Goal: Information Seeking & Learning: Learn about a topic

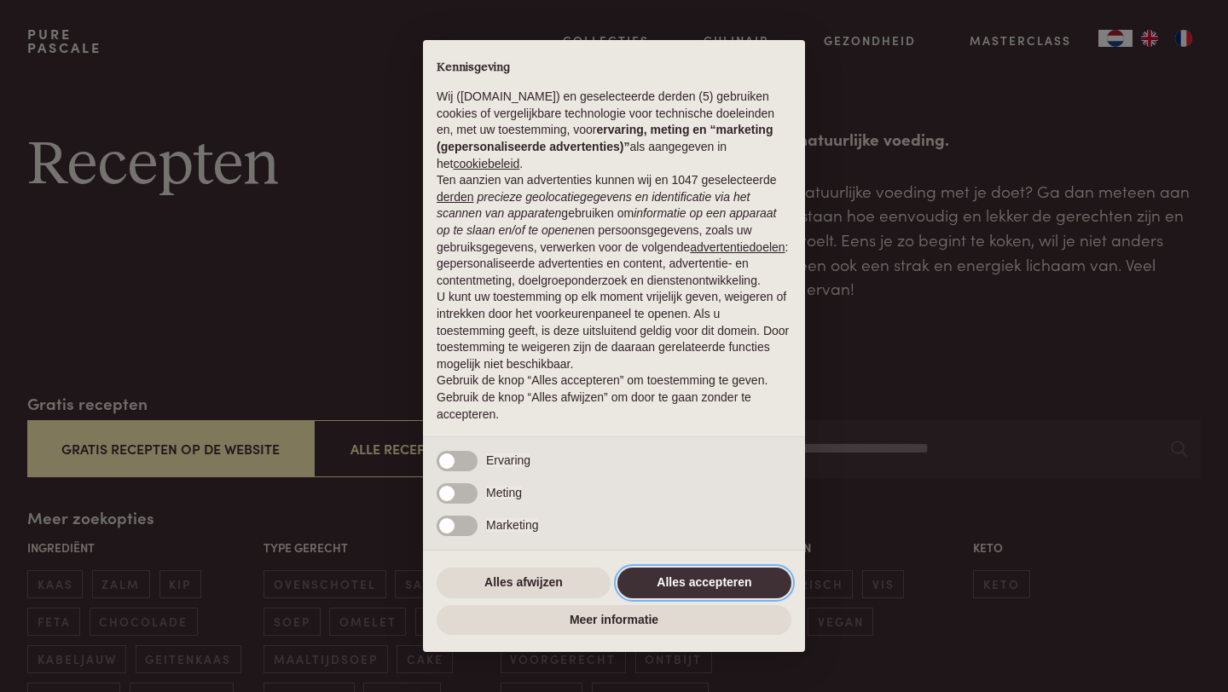
click at [728, 584] on button "Alles accepteren" at bounding box center [704, 583] width 174 height 31
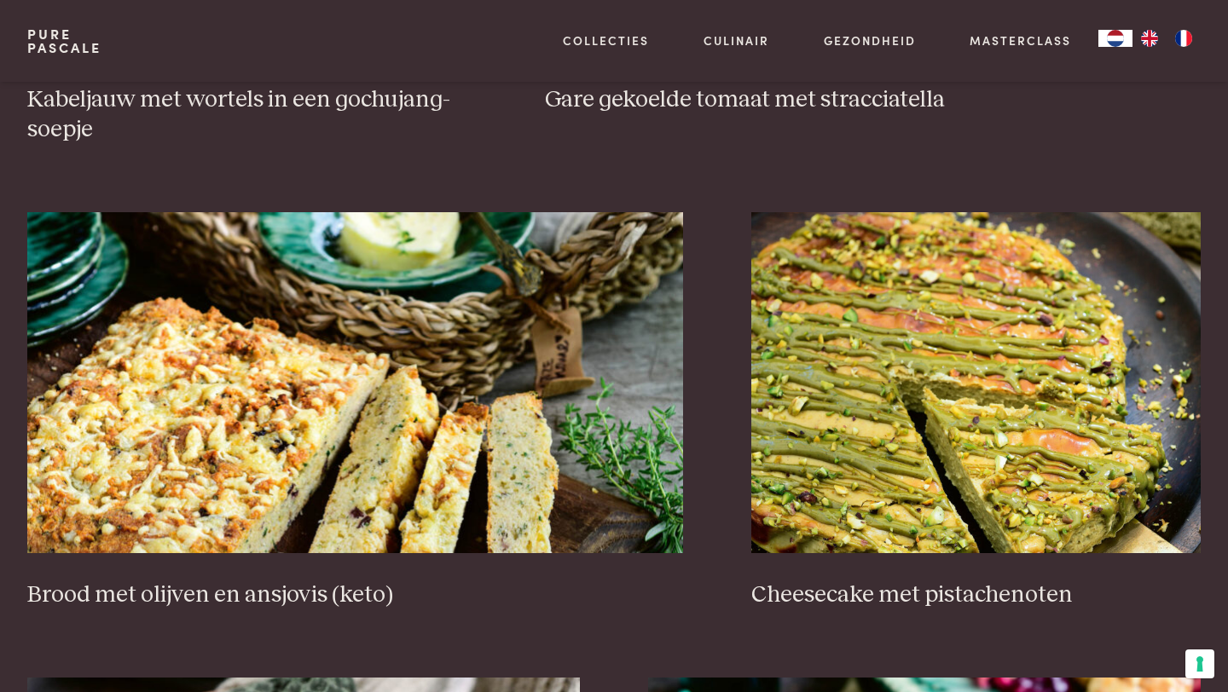
scroll to position [1629, 0]
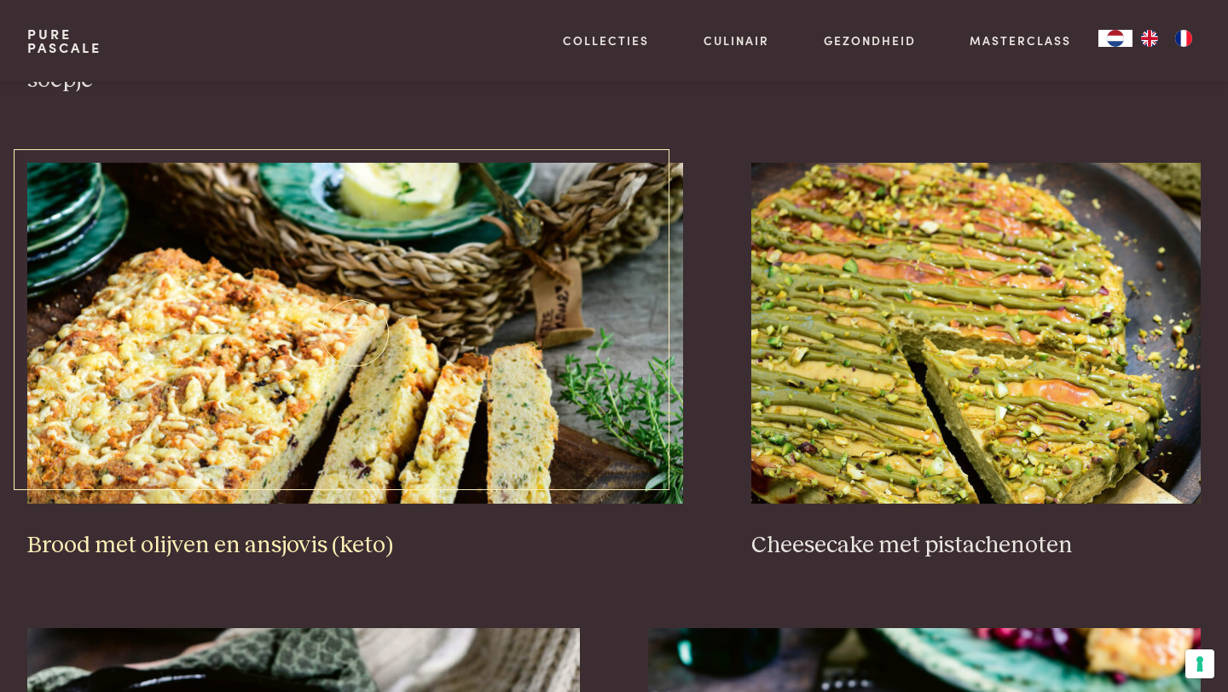
click at [551, 369] on img at bounding box center [355, 333] width 657 height 341
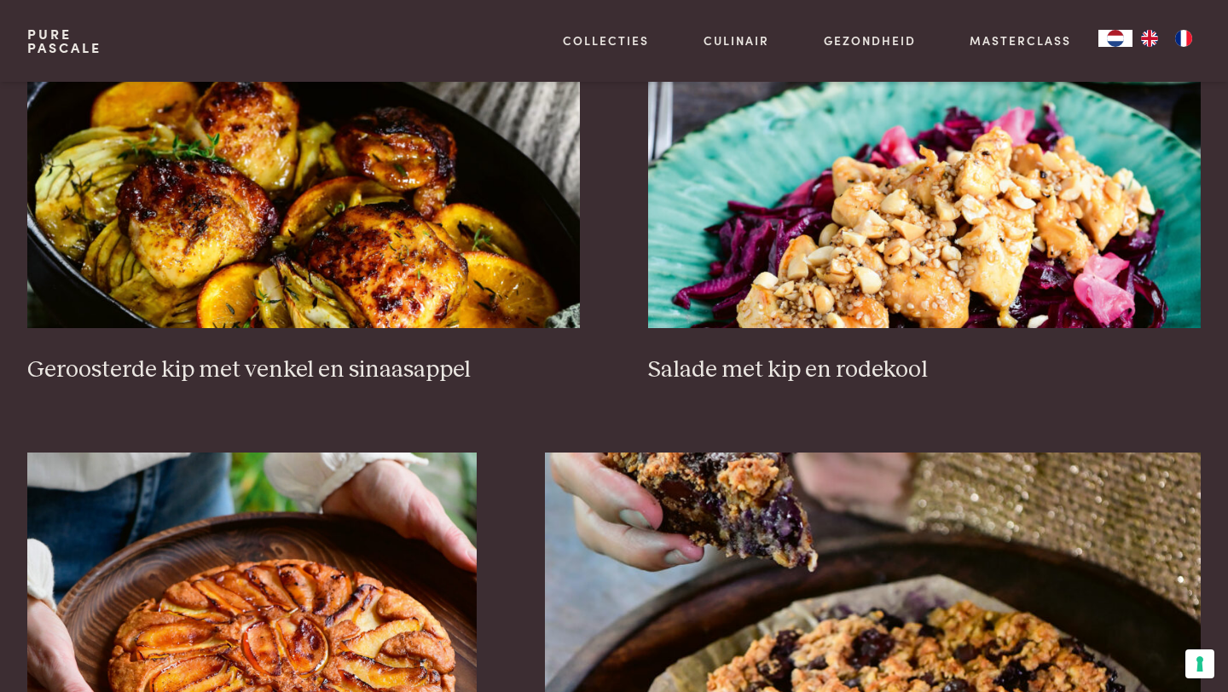
scroll to position [2268, 0]
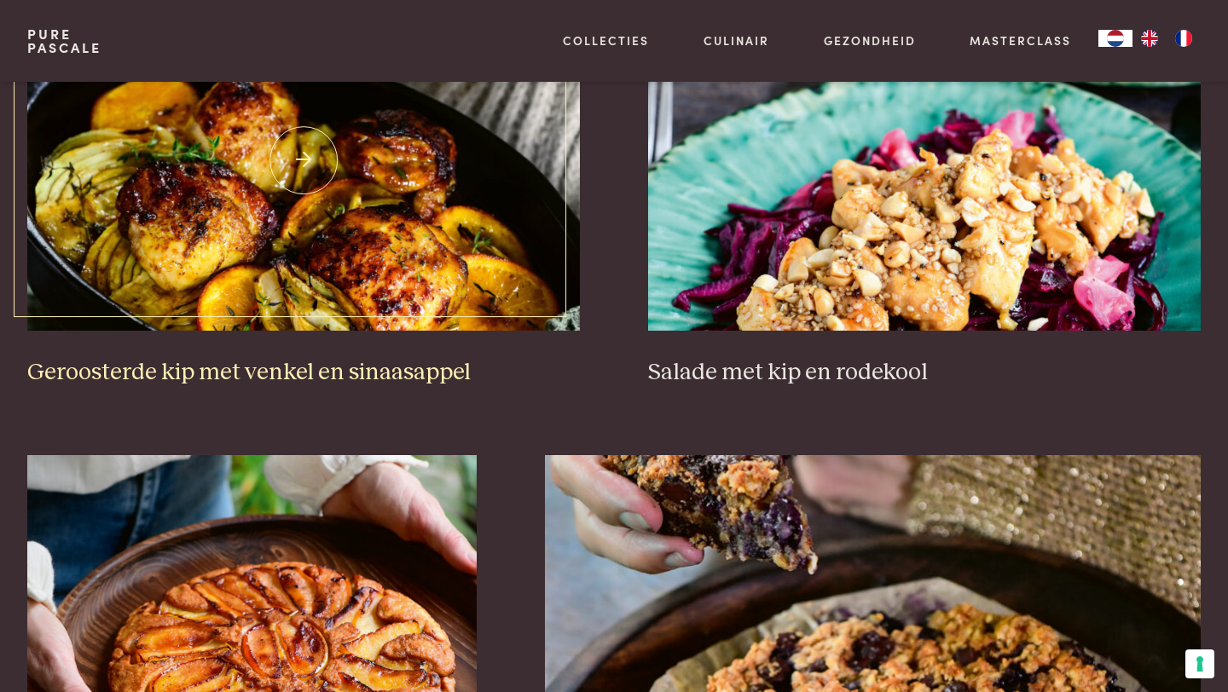
click at [456, 270] on img at bounding box center [303, 160] width 553 height 341
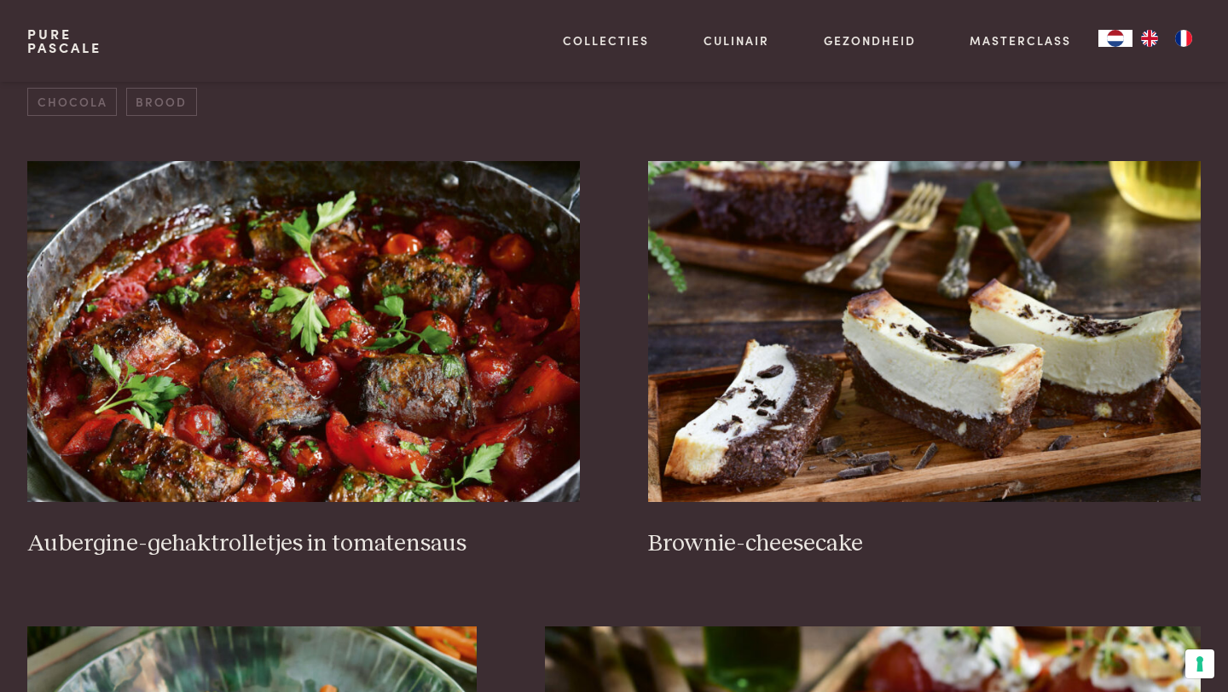
scroll to position [655, 0]
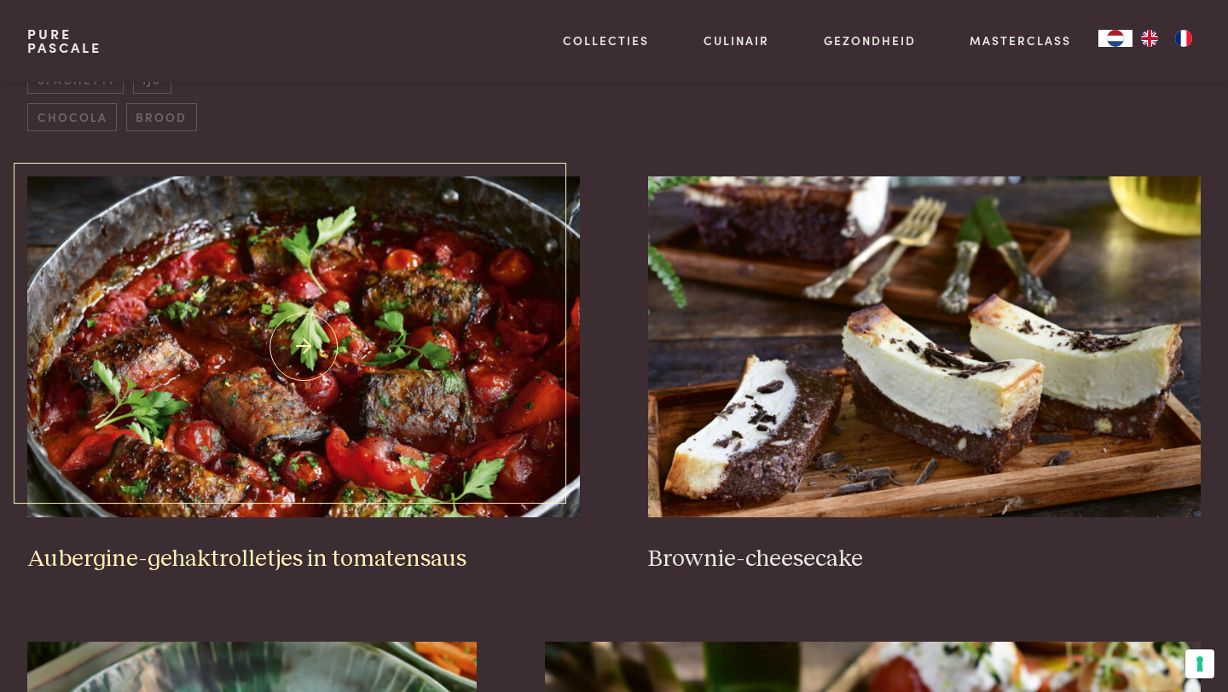
click at [518, 369] on img at bounding box center [303, 346] width 553 height 341
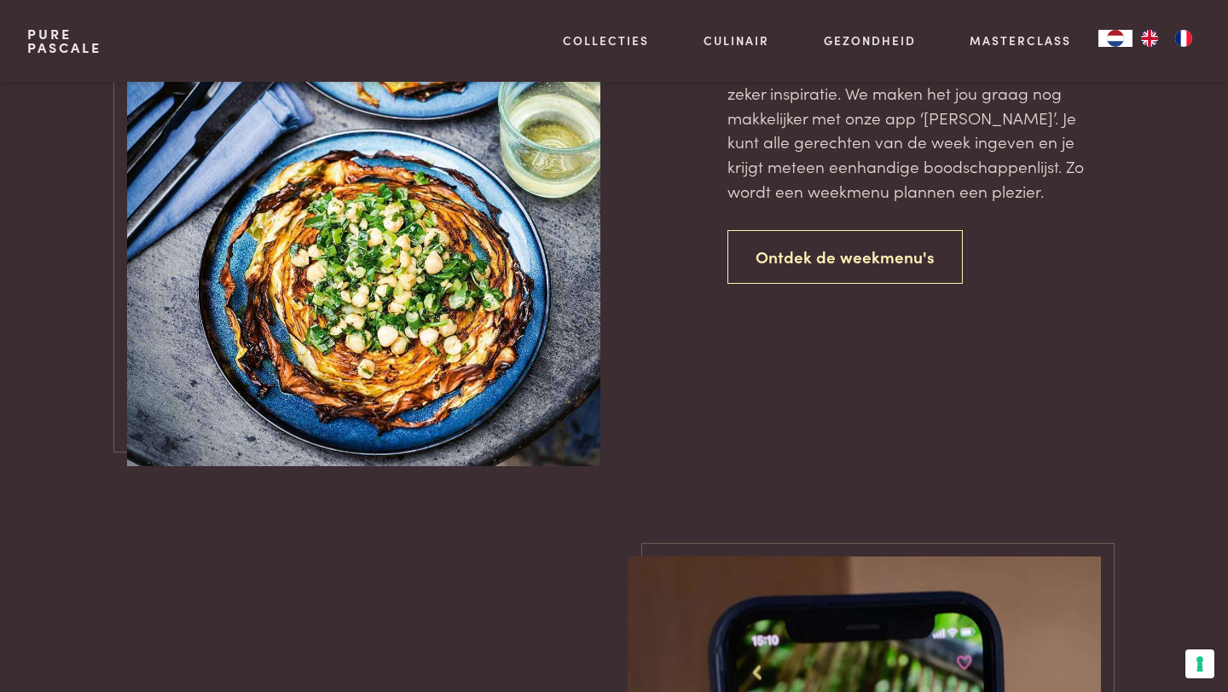
scroll to position [3812, 0]
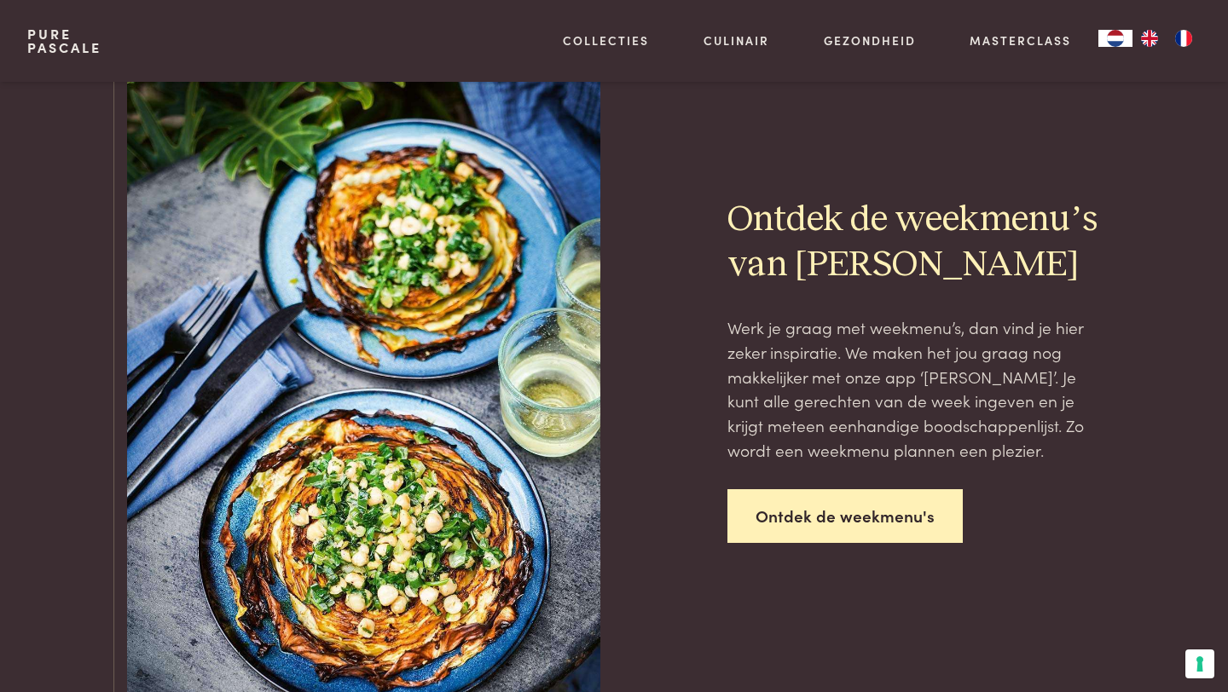
click at [826, 531] on link "Ontdek de weekmenu's" at bounding box center [844, 516] width 235 height 54
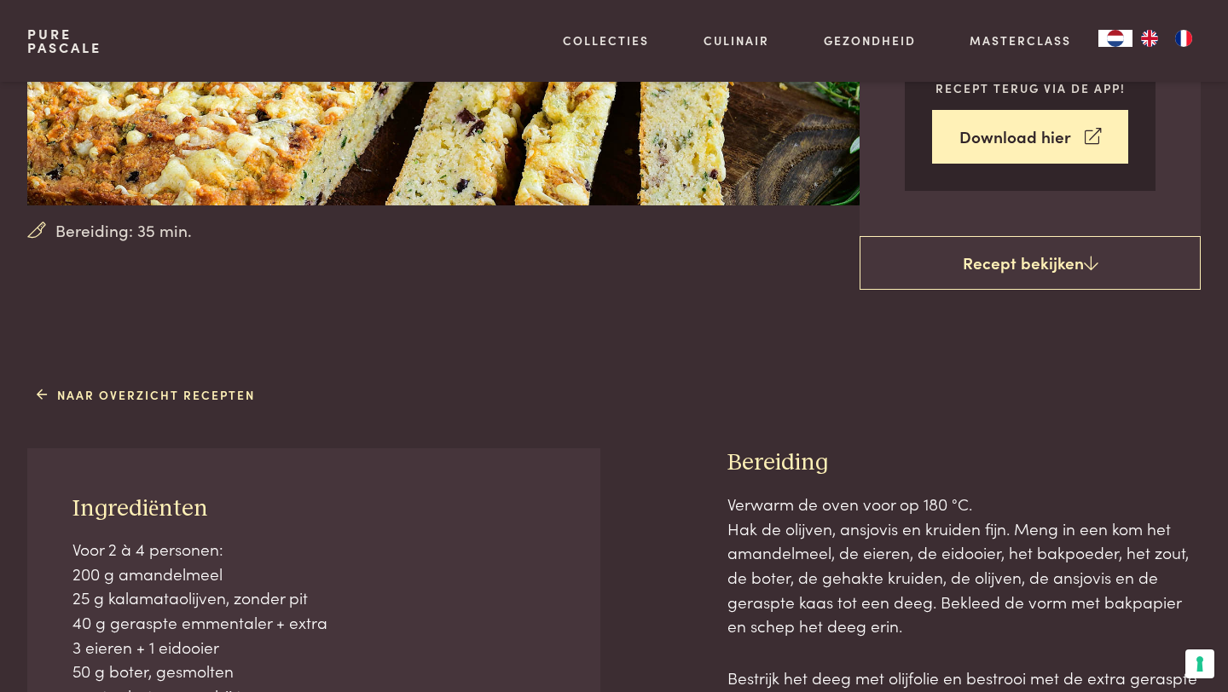
scroll to position [130, 0]
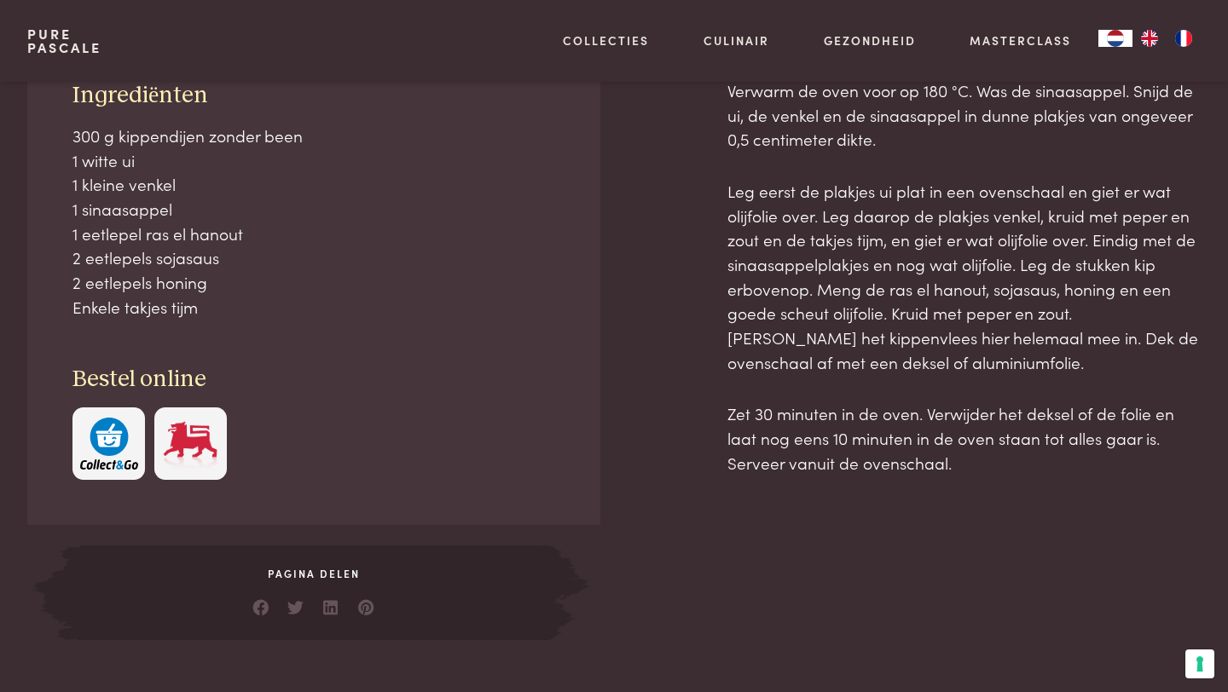
scroll to position [1016, 0]
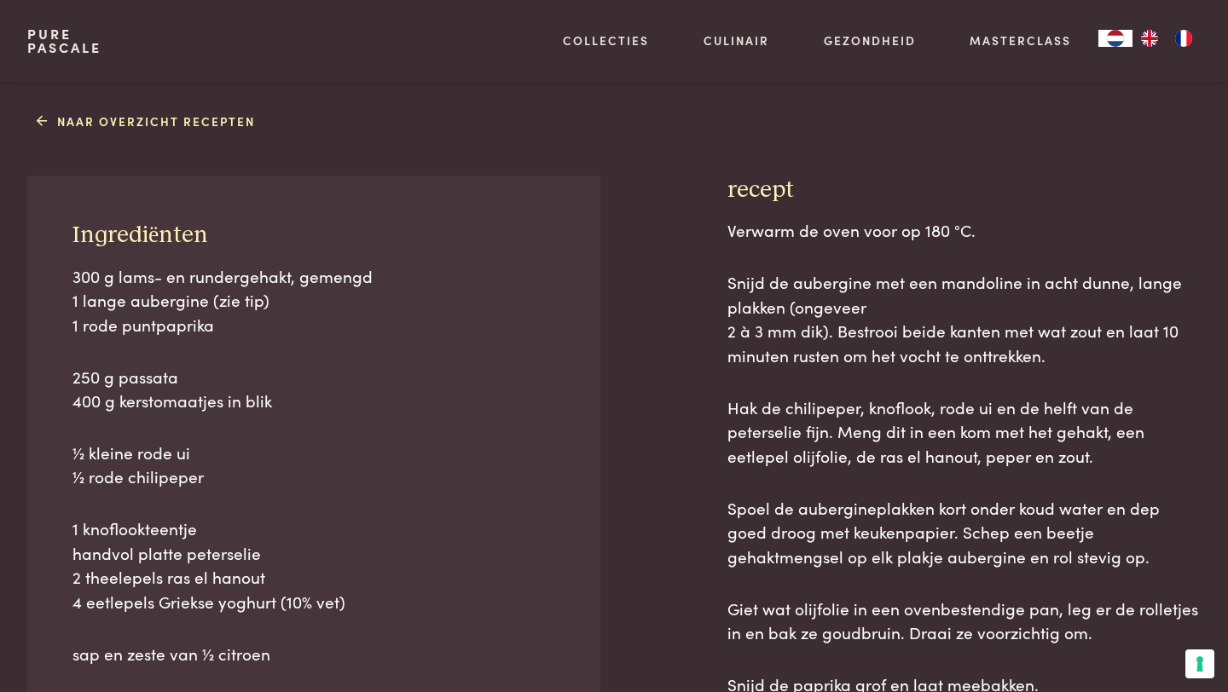
scroll to position [729, 0]
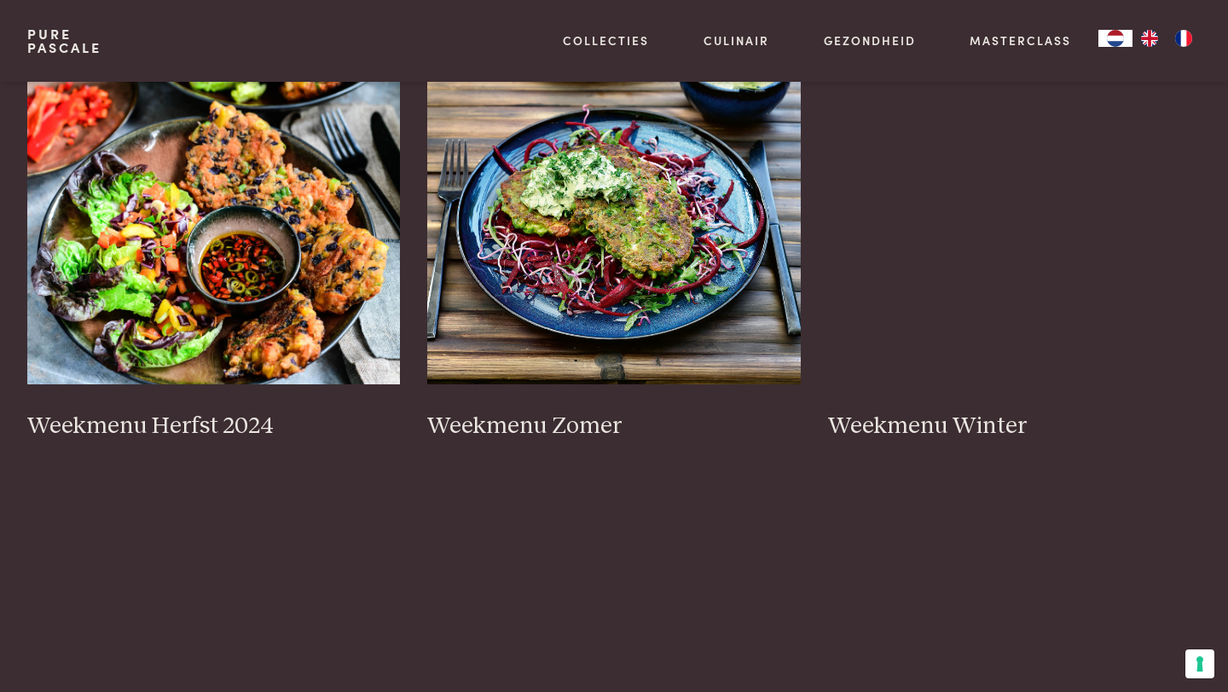
scroll to position [437, 0]
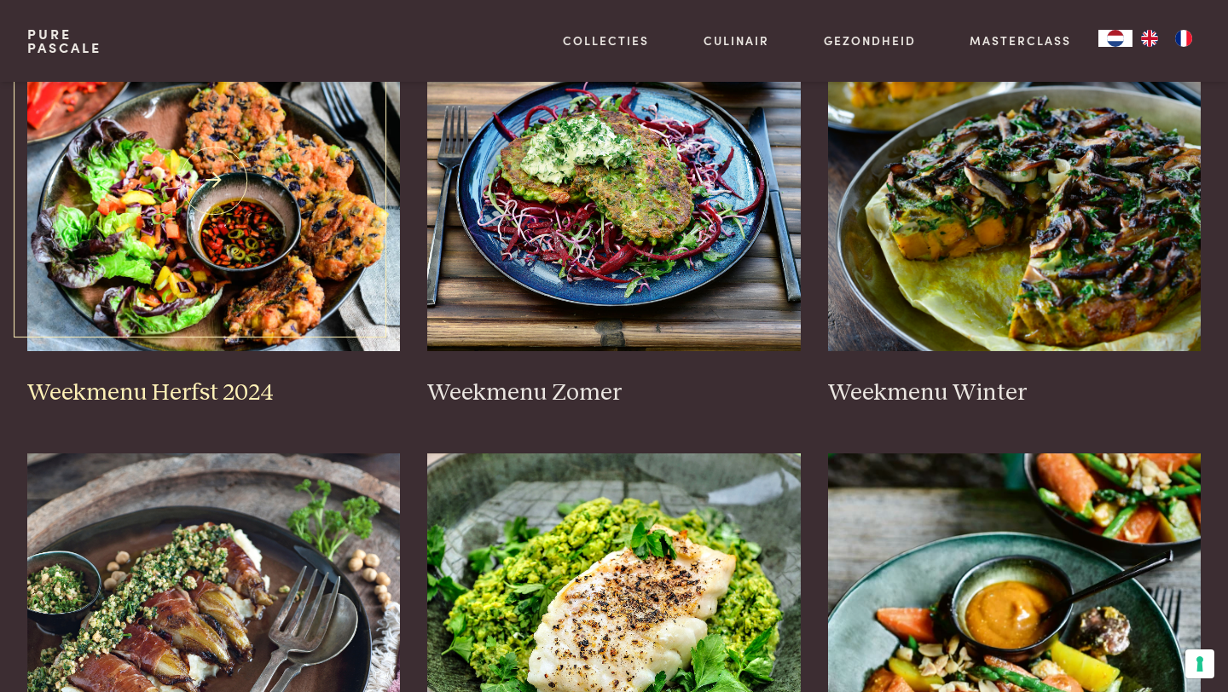
click at [339, 234] on img at bounding box center [213, 180] width 373 height 341
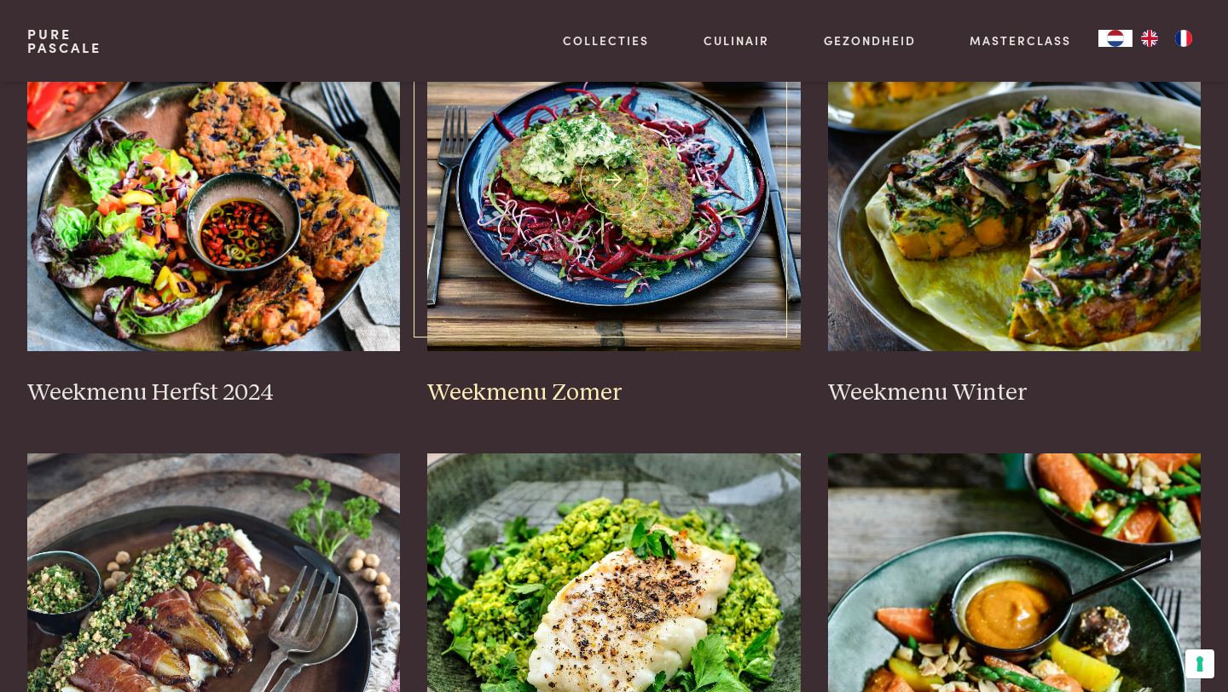
click at [643, 298] on img at bounding box center [613, 180] width 373 height 341
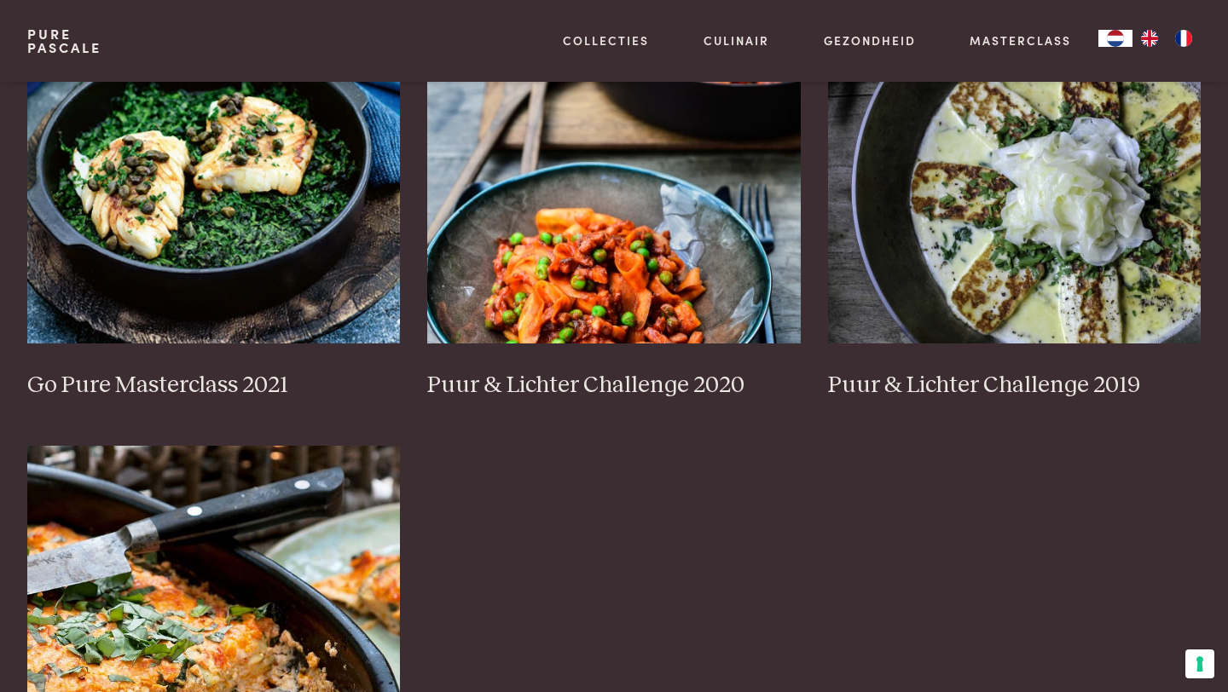
scroll to position [1193, 0]
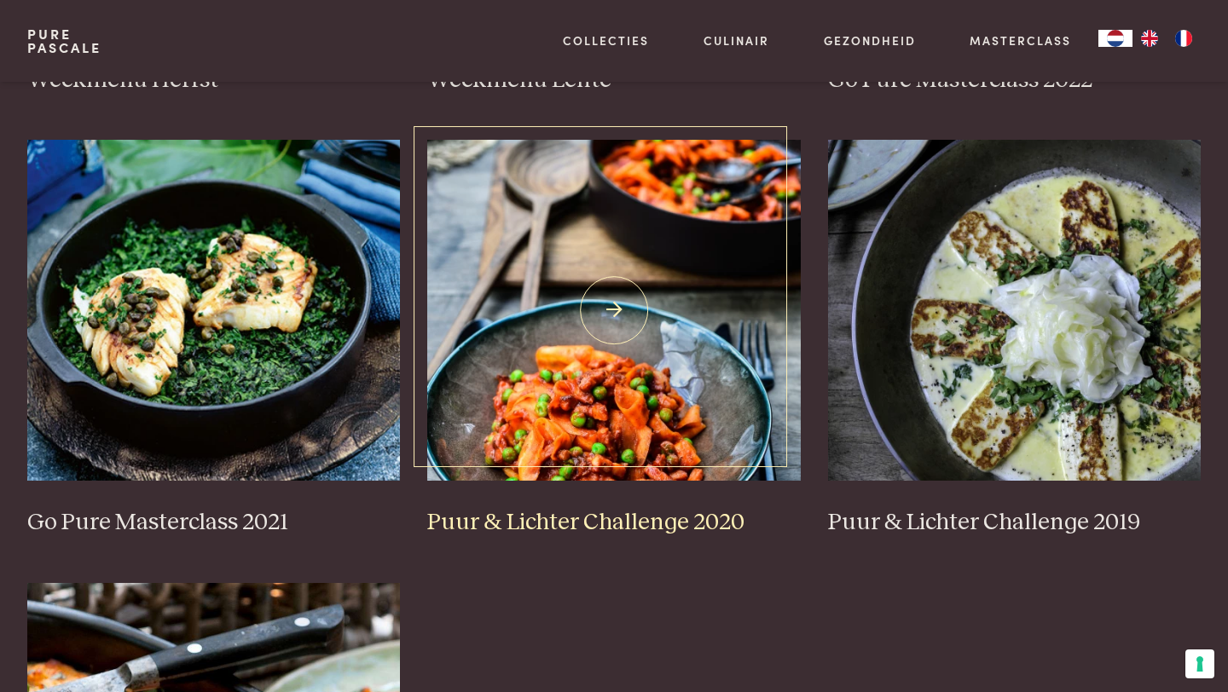
click at [604, 388] on img at bounding box center [613, 310] width 373 height 341
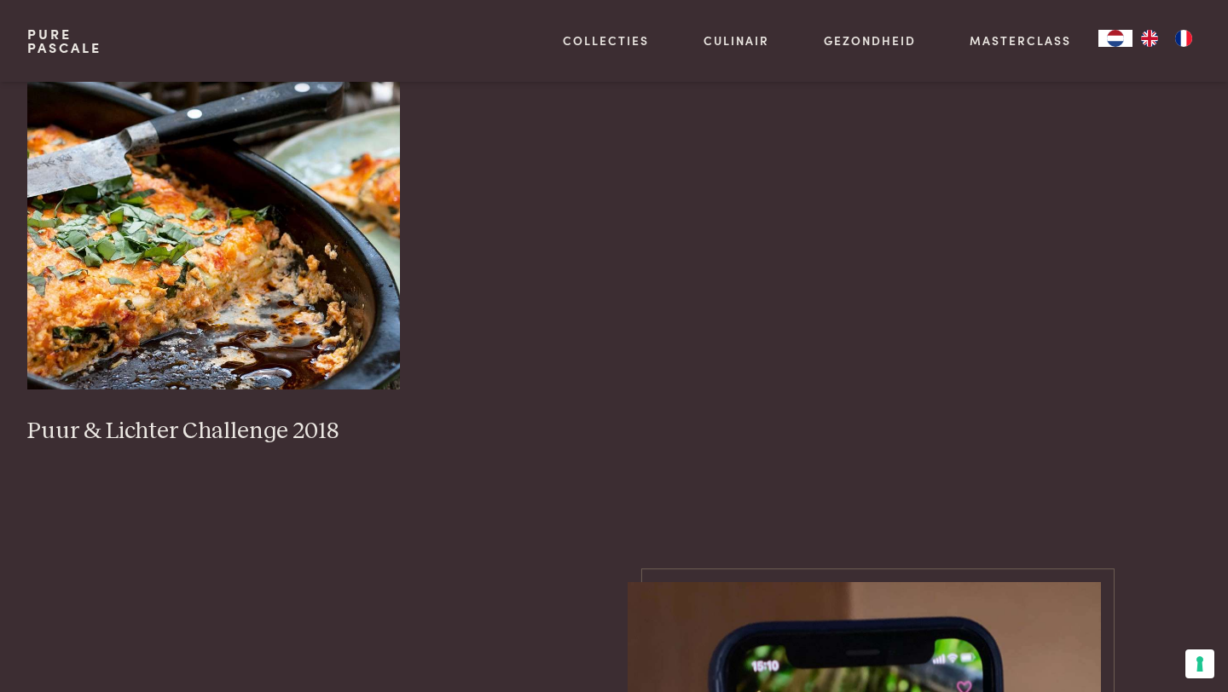
scroll to position [1849, 0]
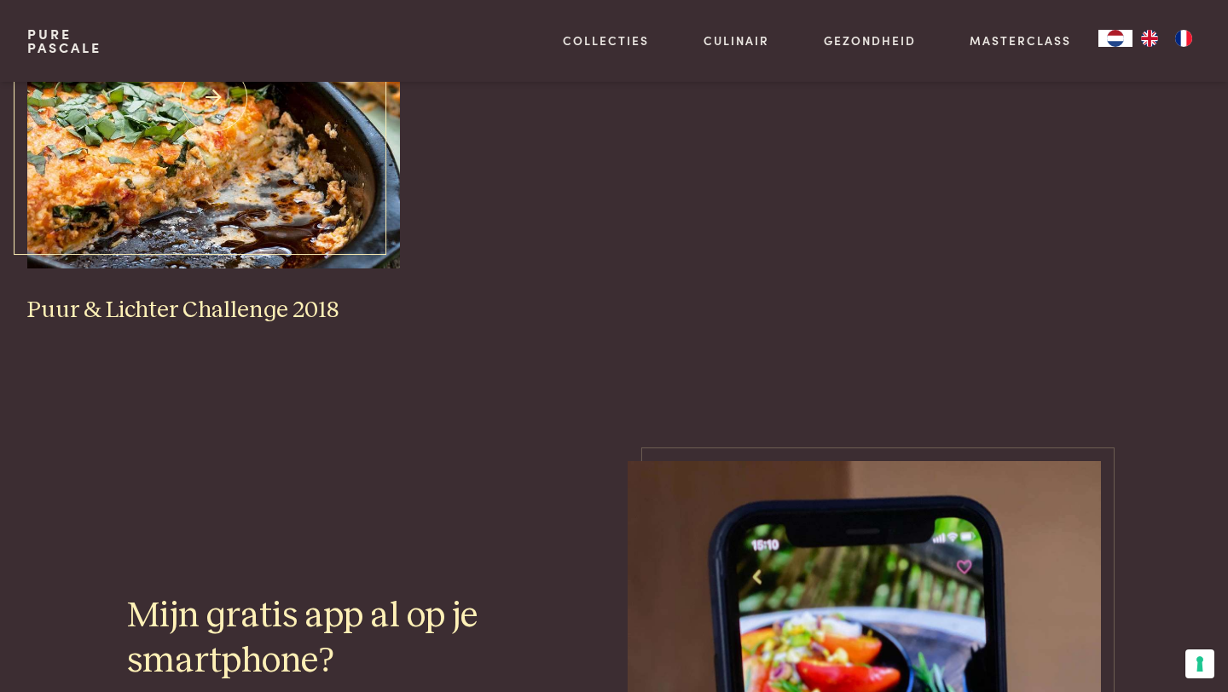
click at [360, 236] on img at bounding box center [213, 98] width 373 height 341
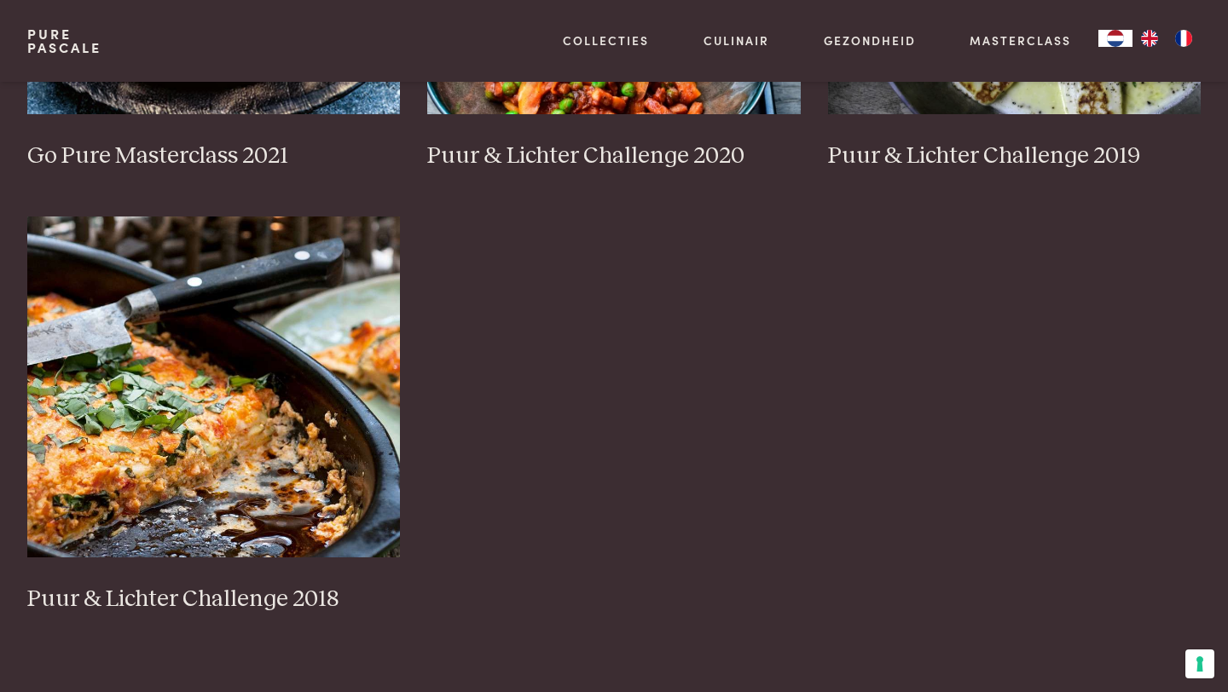
scroll to position [1337, 0]
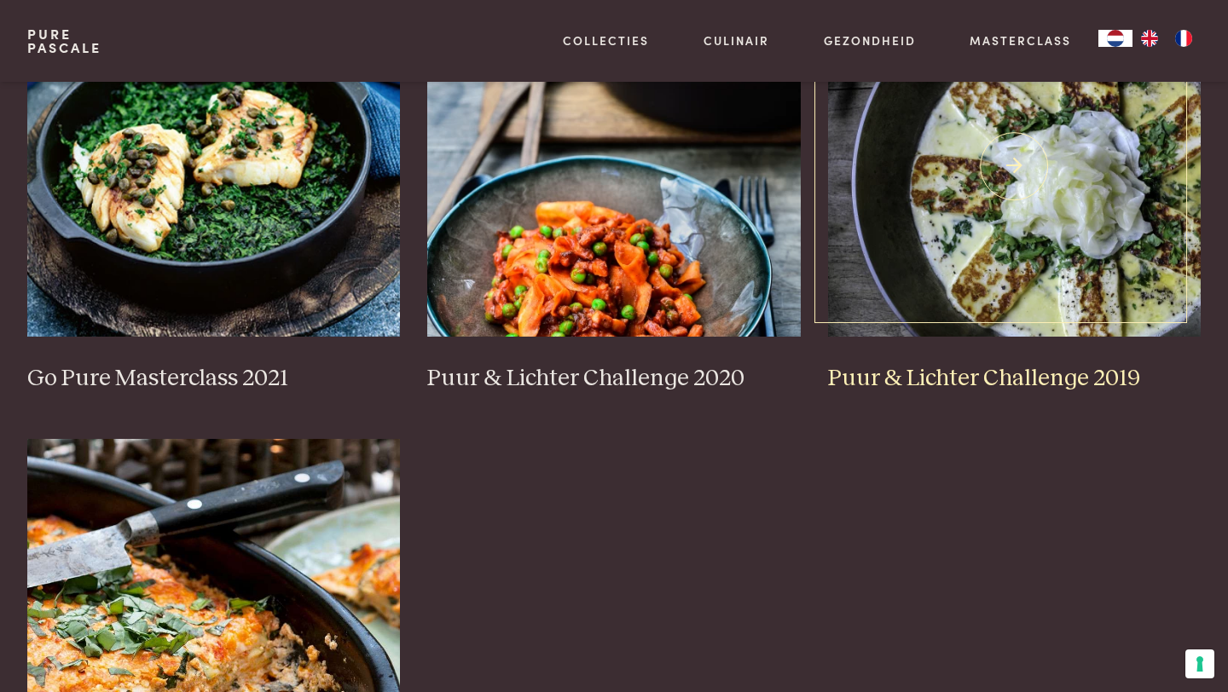
click at [957, 223] on img at bounding box center [1014, 166] width 373 height 341
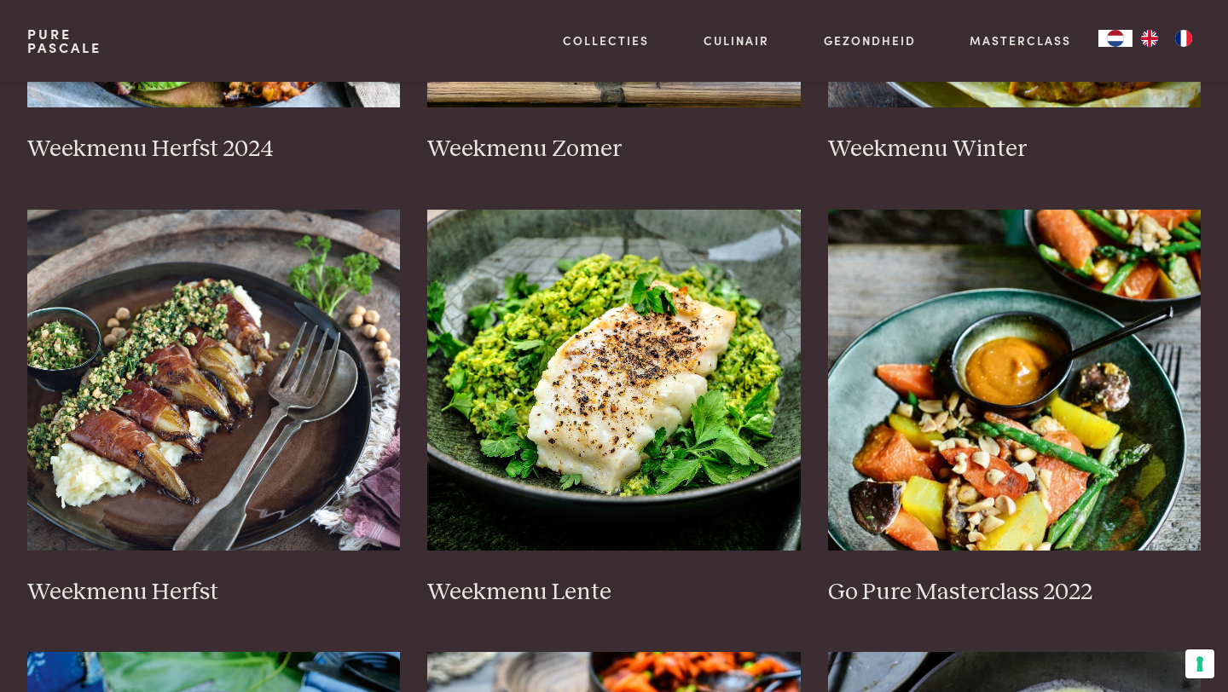
scroll to position [843, 0]
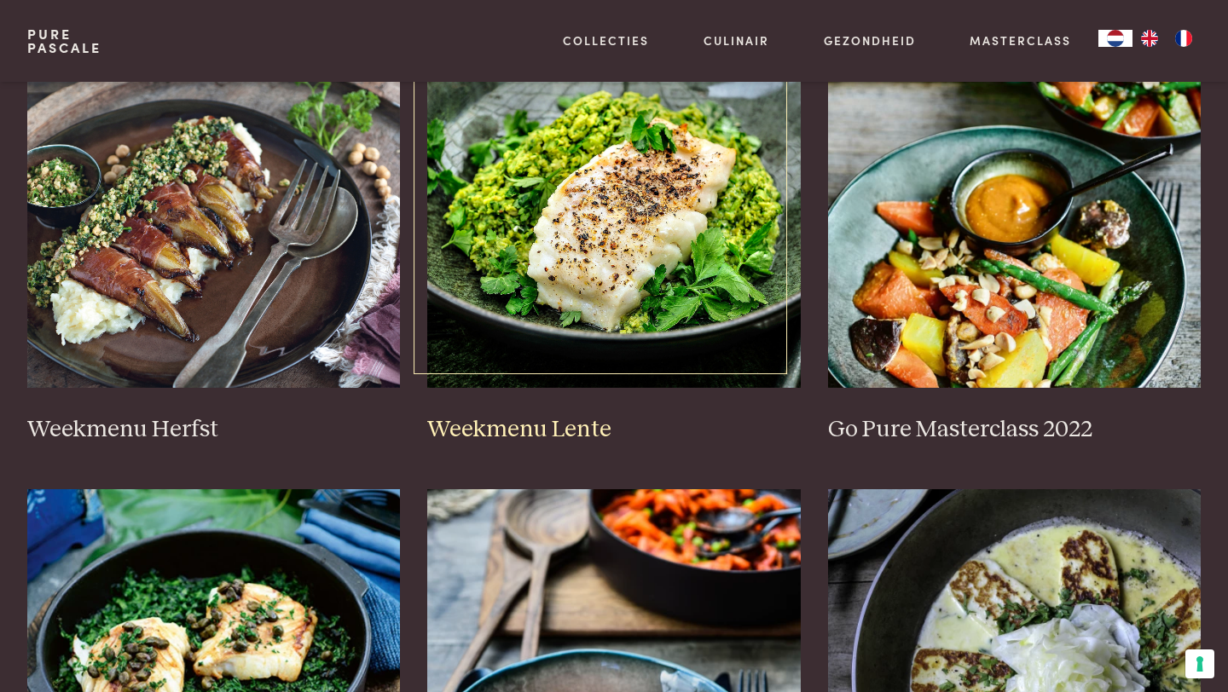
click at [634, 266] on img at bounding box center [613, 217] width 373 height 341
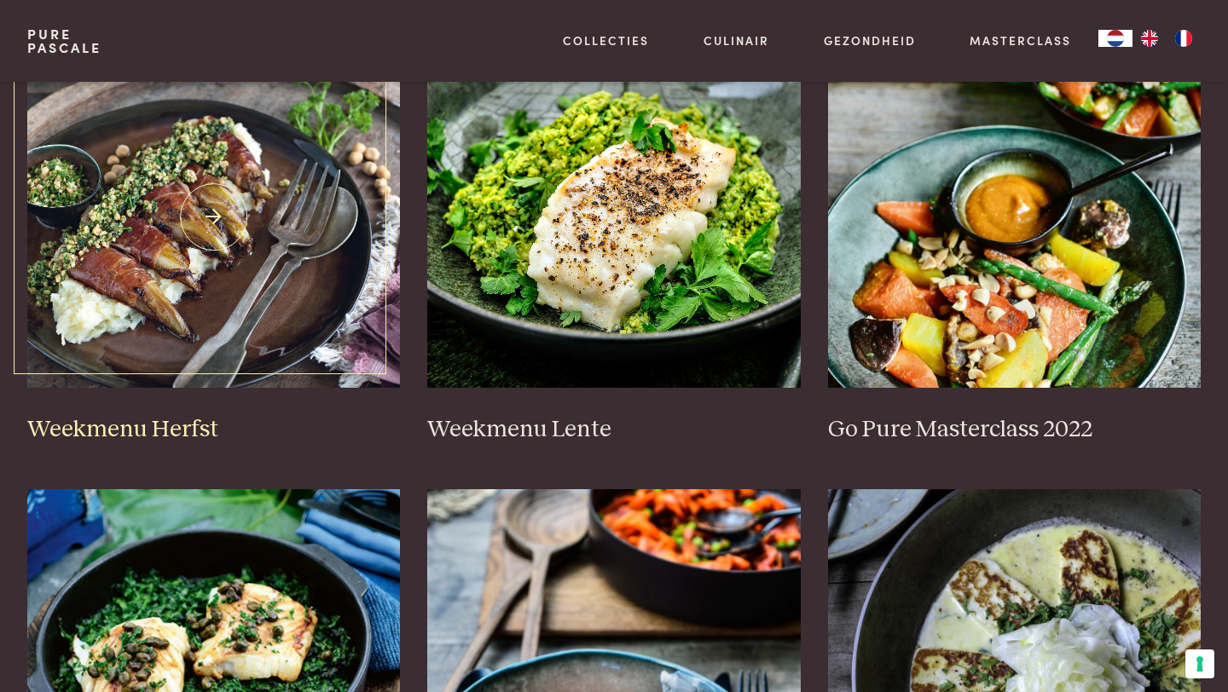
click at [273, 239] on img at bounding box center [213, 217] width 373 height 341
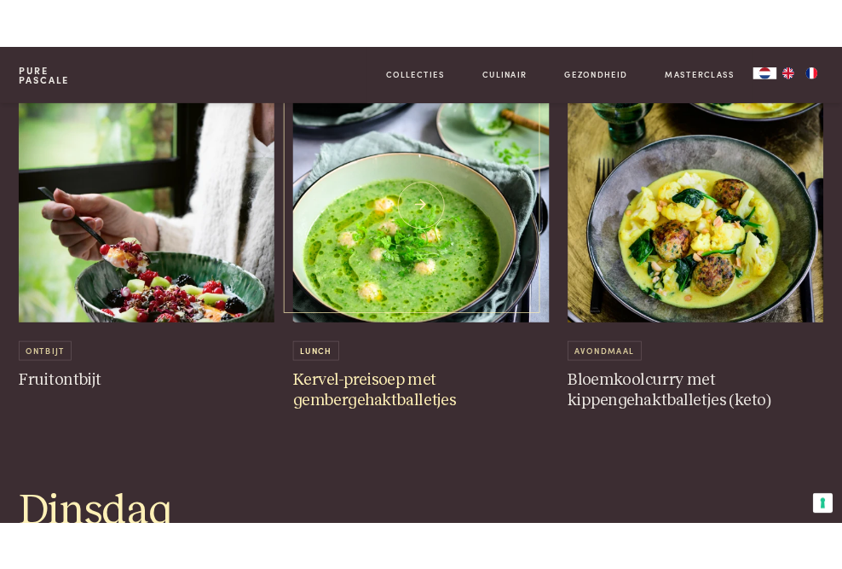
scroll to position [1023, 0]
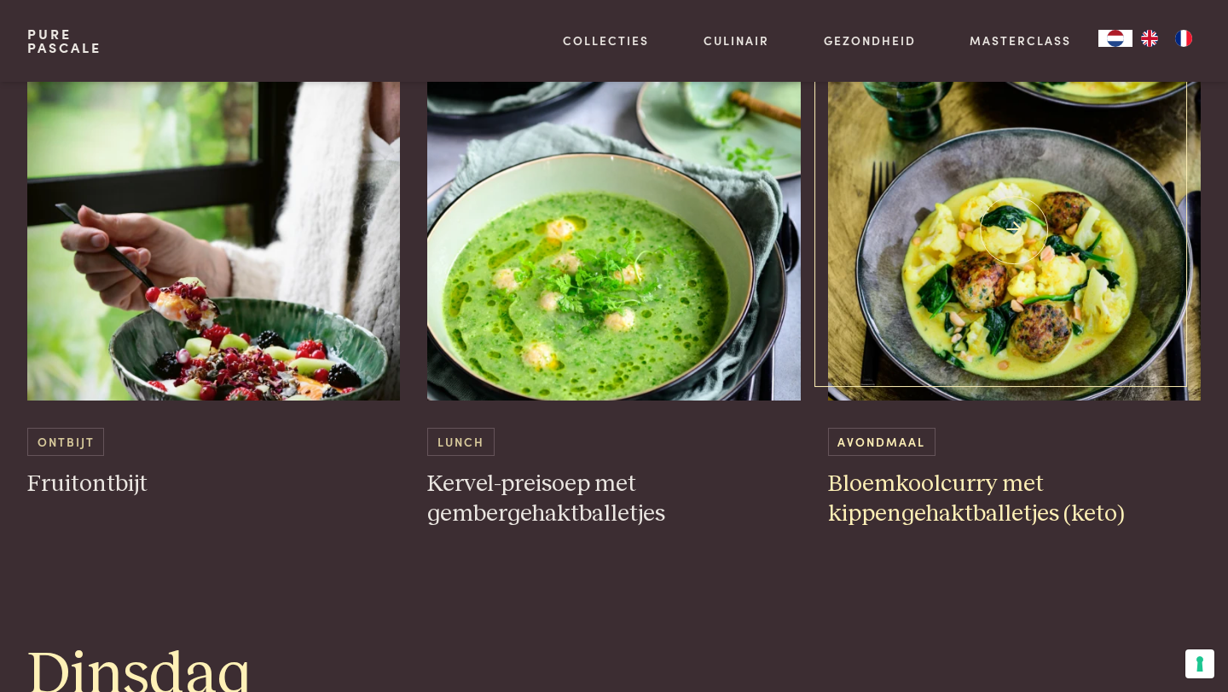
click at [1007, 328] on img at bounding box center [1014, 230] width 373 height 341
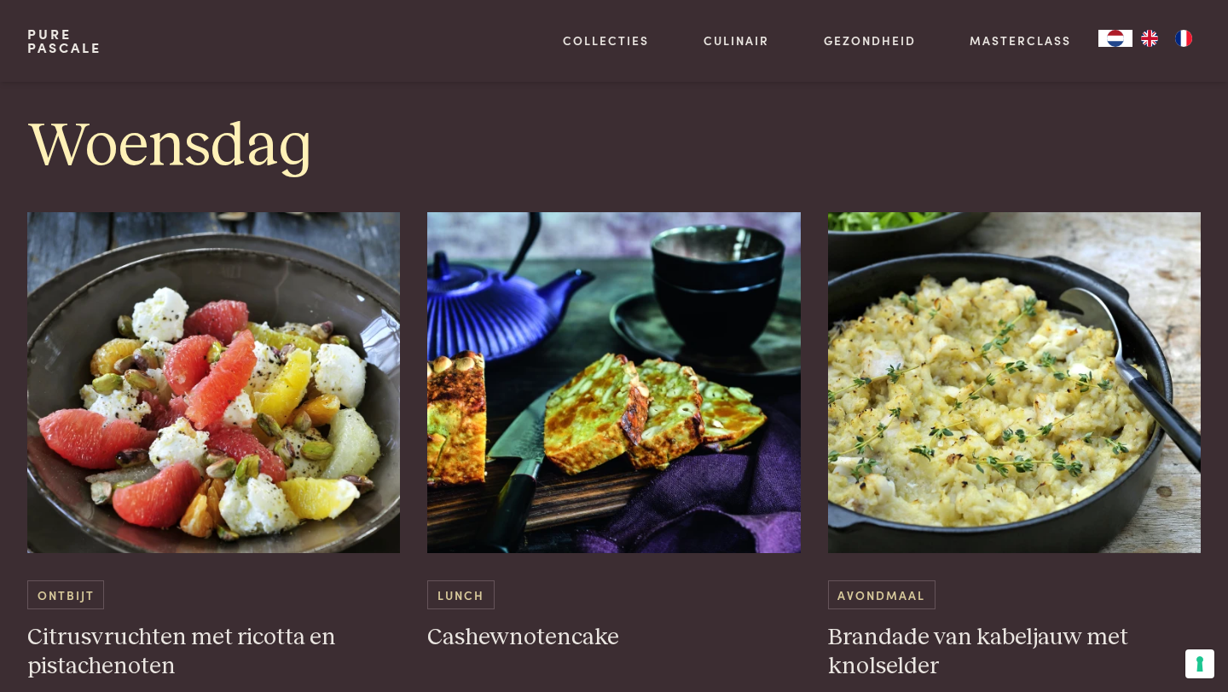
scroll to position [2376, 0]
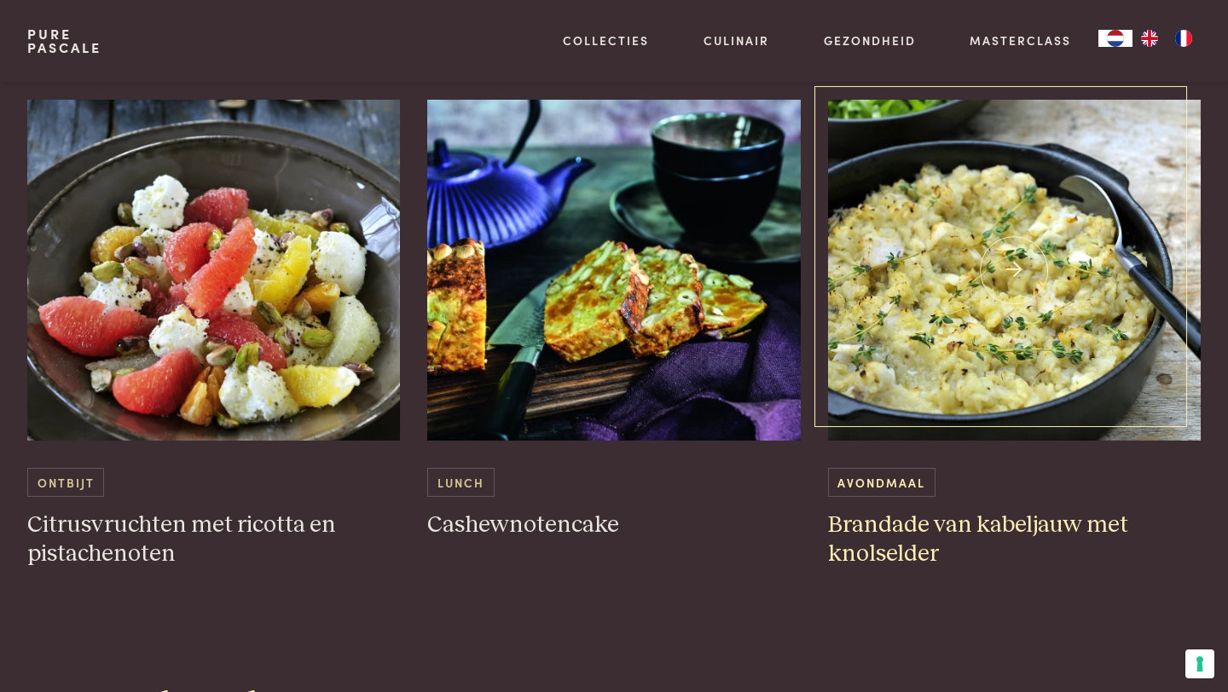
click at [920, 360] on img at bounding box center [1014, 270] width 373 height 341
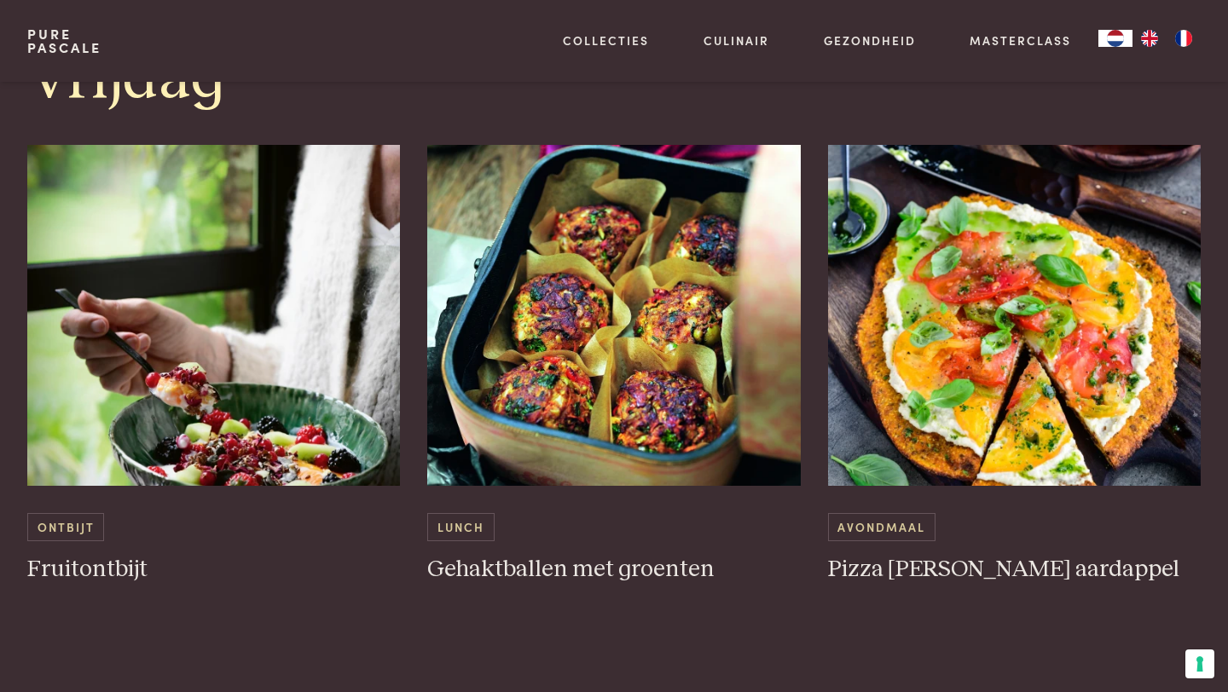
scroll to position [3723, 0]
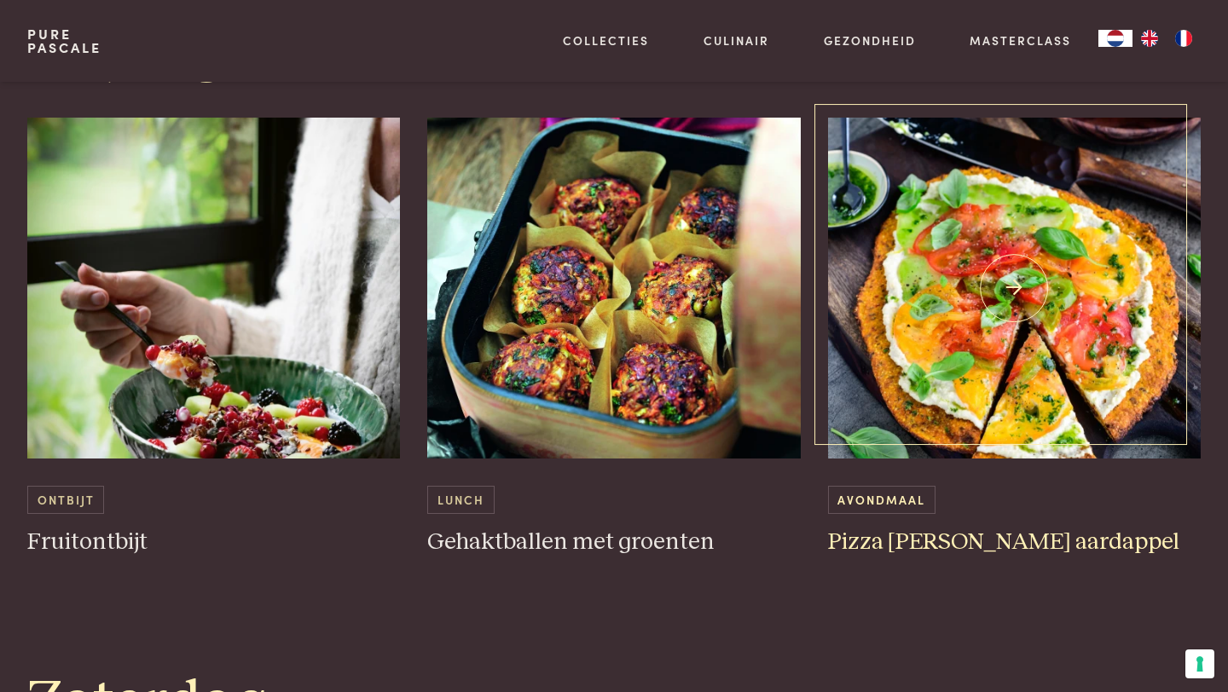
click at [983, 407] on img at bounding box center [1014, 288] width 373 height 341
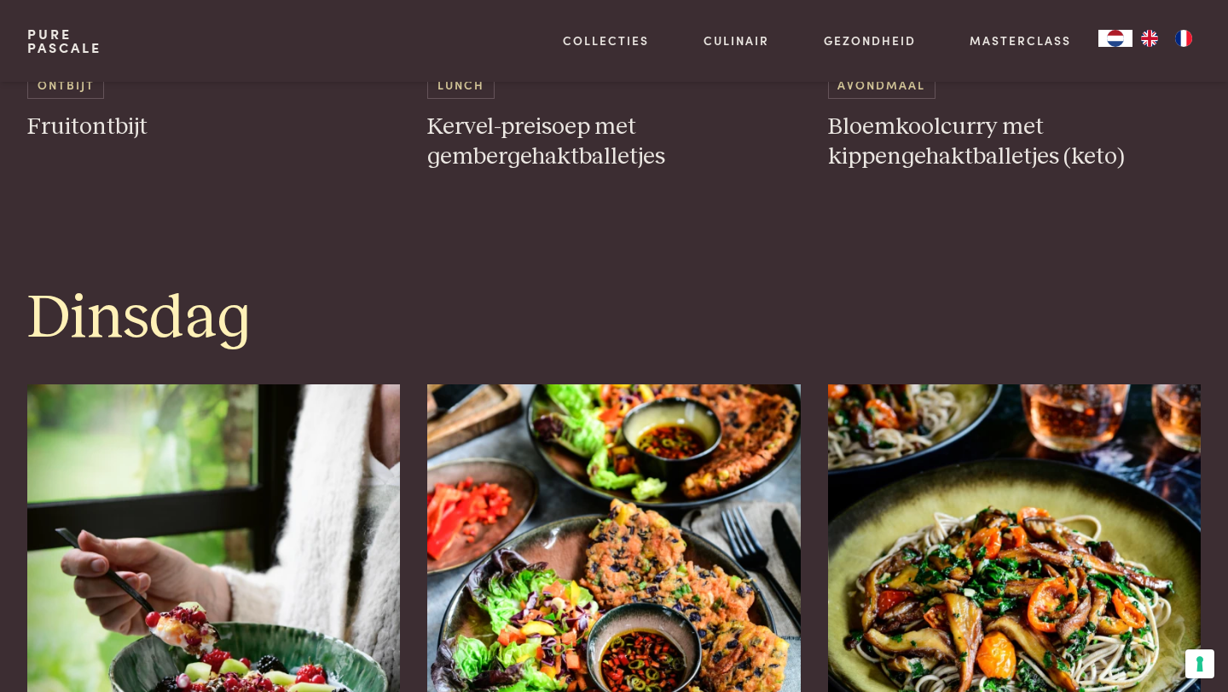
scroll to position [1613, 0]
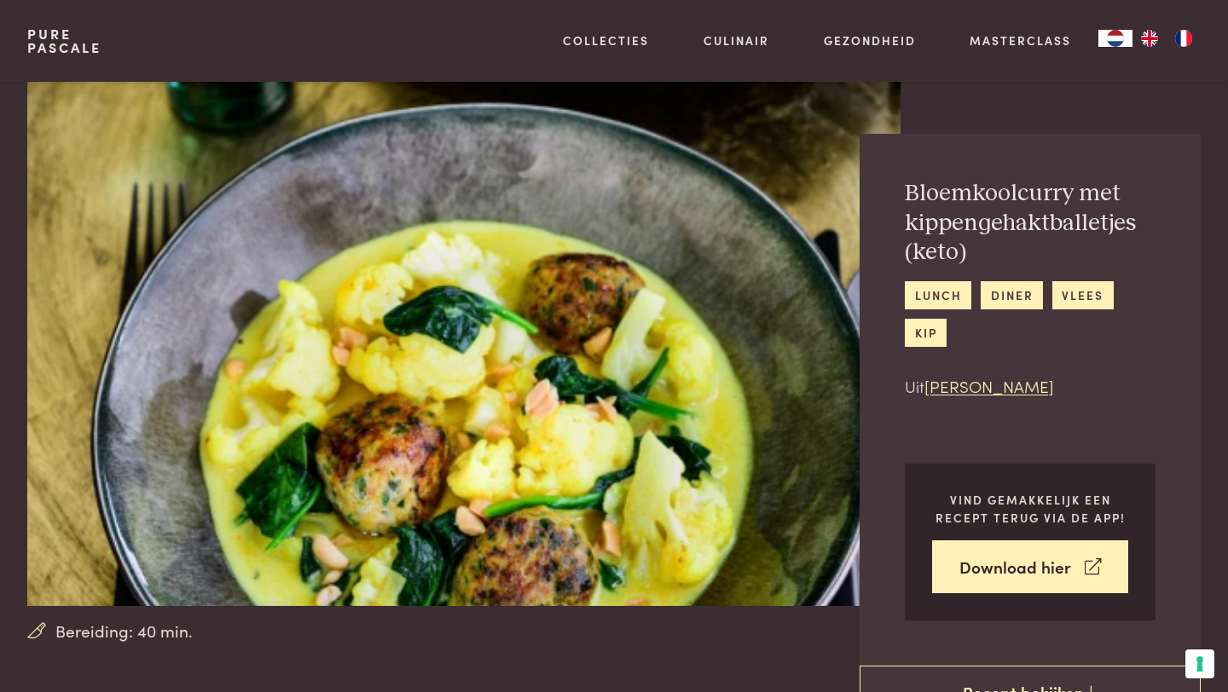
scroll to position [611, 0]
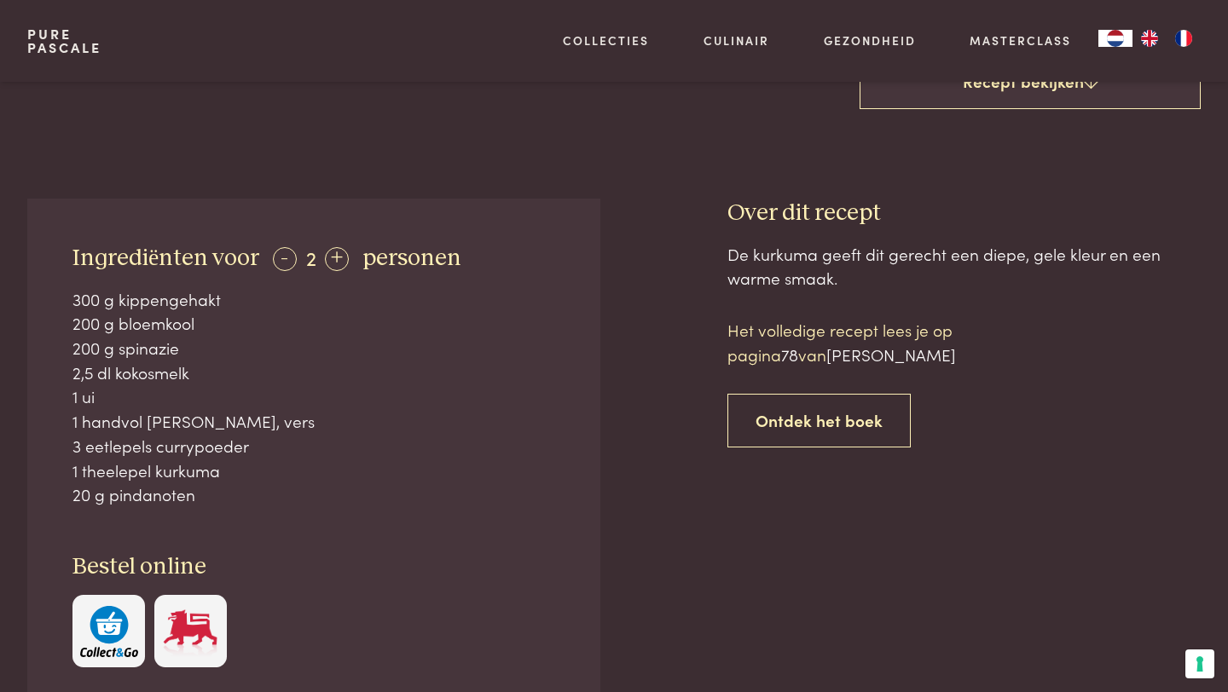
drag, startPoint x: 217, startPoint y: 506, endPoint x: 61, endPoint y: 298, distance: 260.1
click at [61, 298] on div "Ingrediënten voor - 2 + personen 300 g kippengehakt 200 g bloemkool 200 g spina…" at bounding box center [313, 456] width 573 height 515
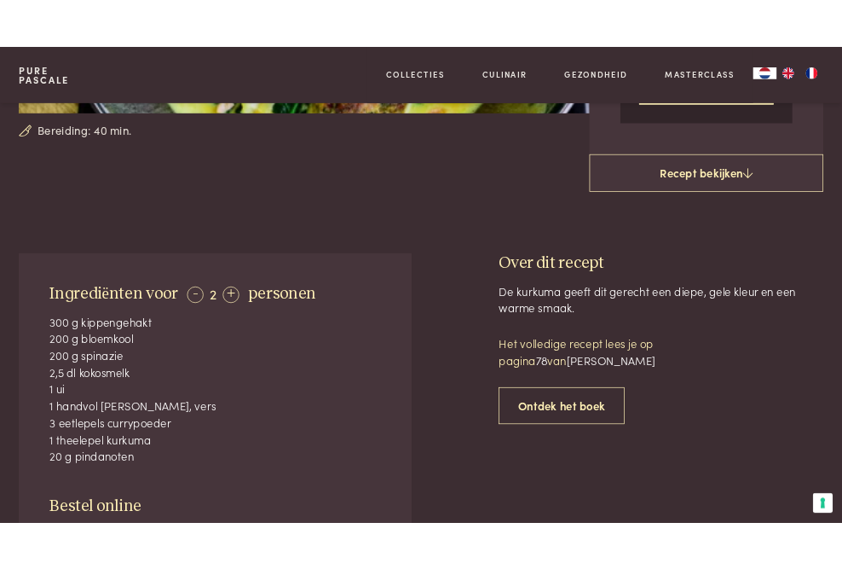
scroll to position [668, 0]
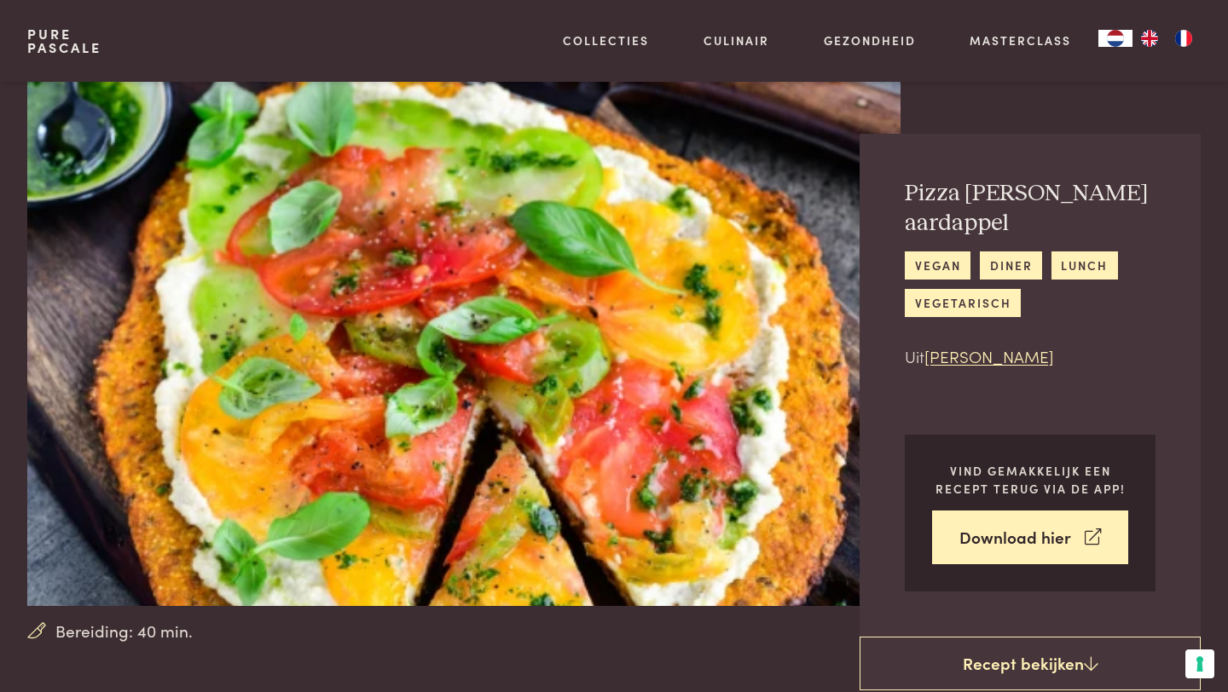
scroll to position [658, 0]
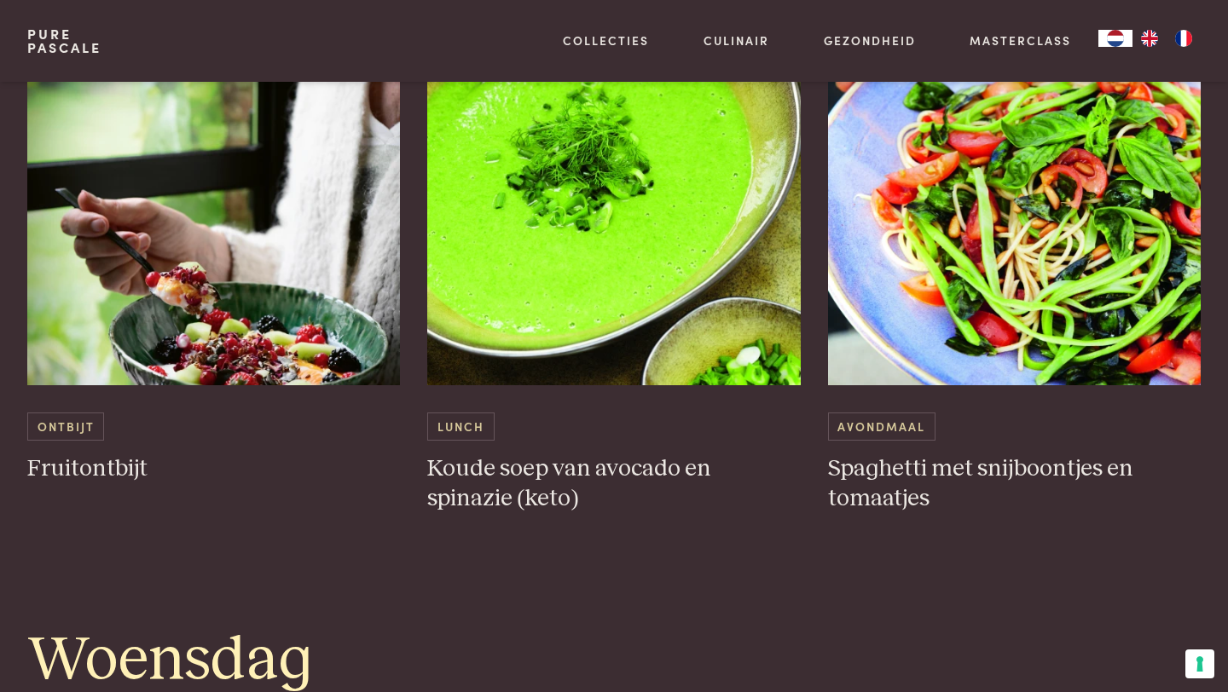
scroll to position [1668, 0]
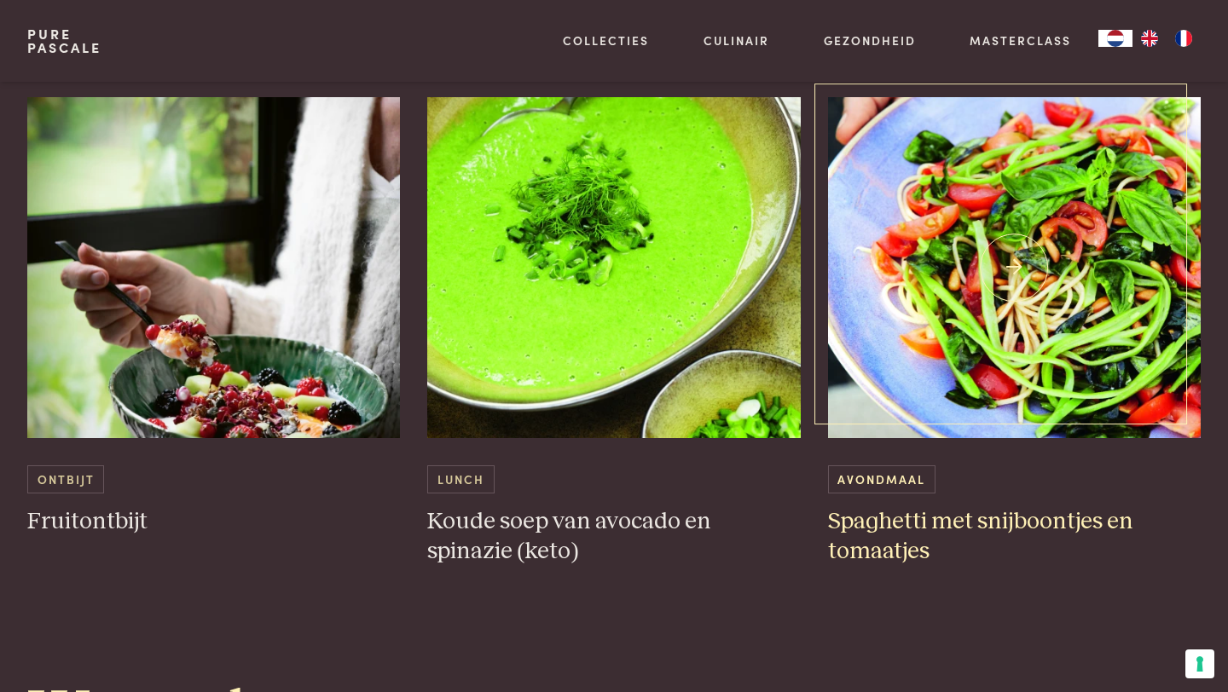
click at [1103, 343] on img at bounding box center [1014, 267] width 373 height 341
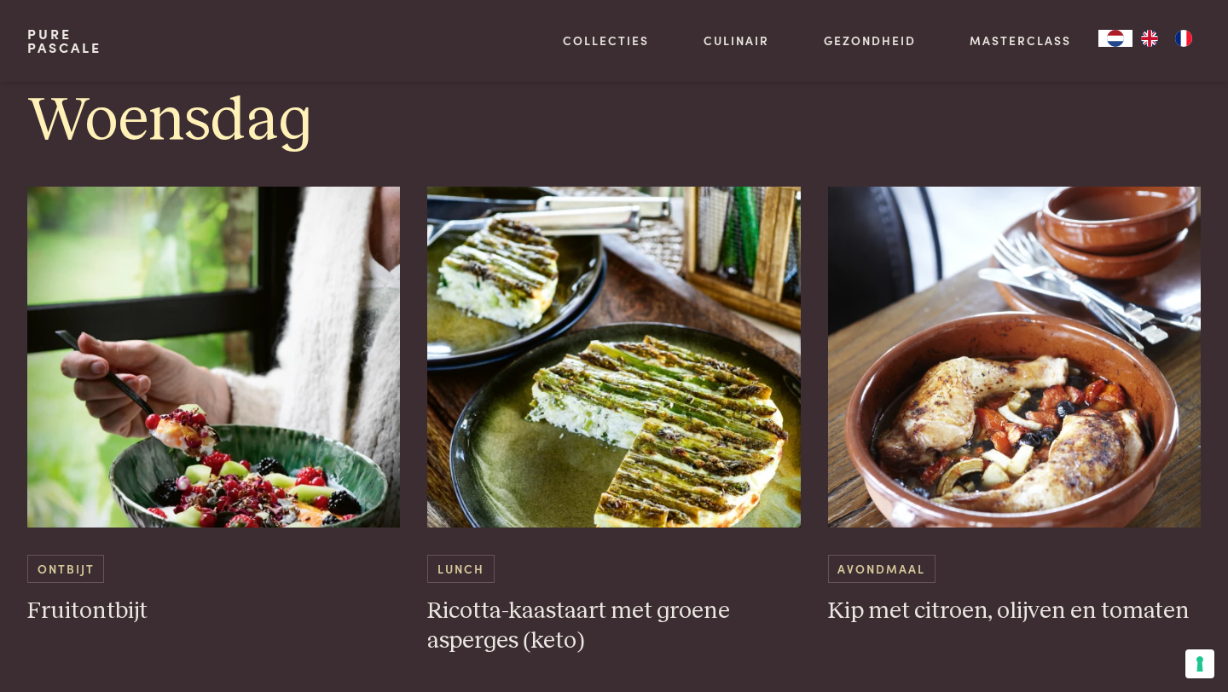
scroll to position [2290, 0]
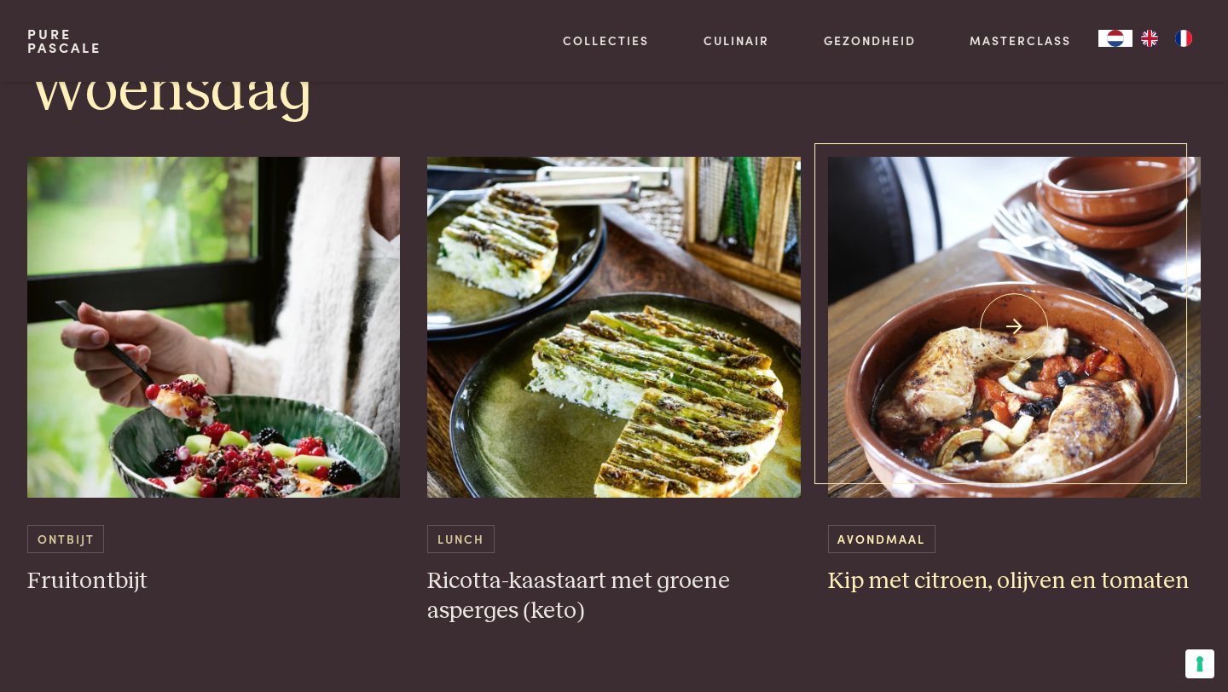
click at [1056, 367] on img at bounding box center [1014, 327] width 373 height 341
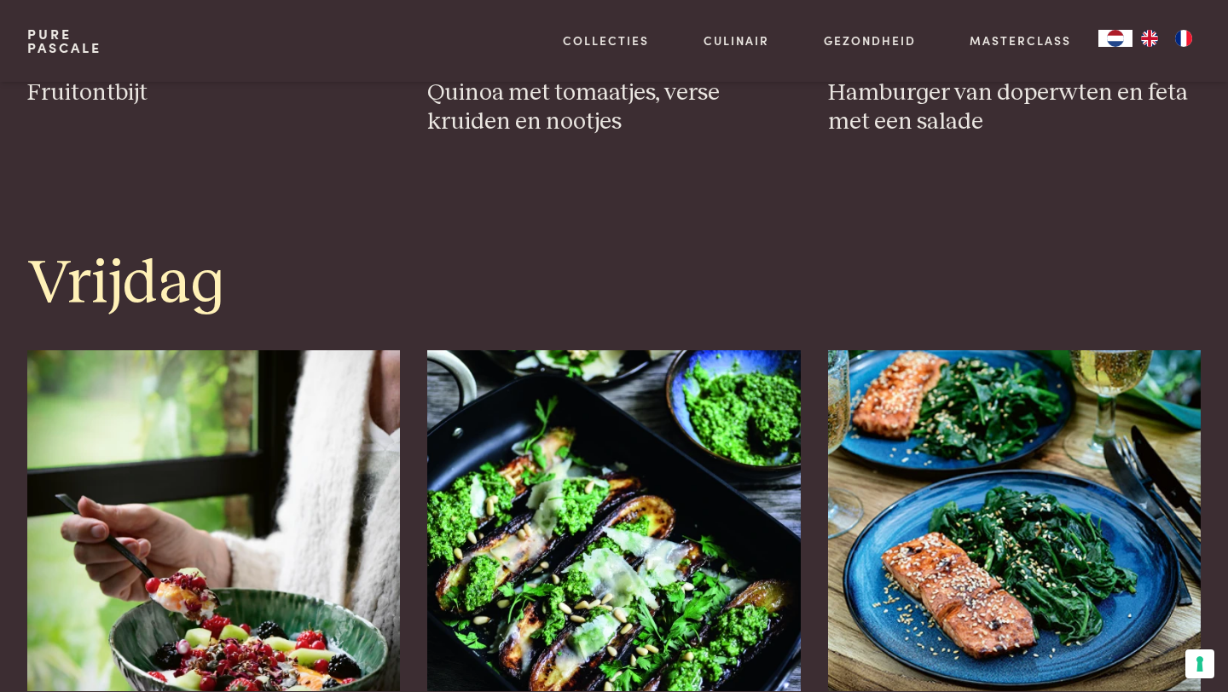
scroll to position [3295, 0]
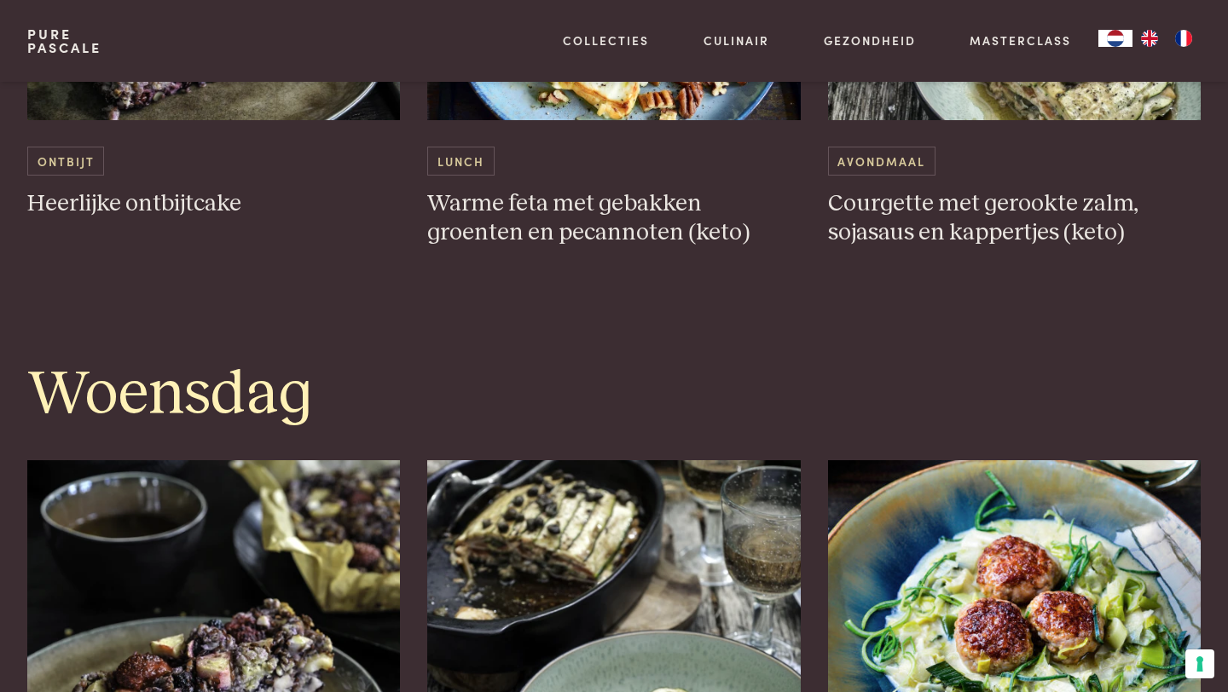
scroll to position [1665, 0]
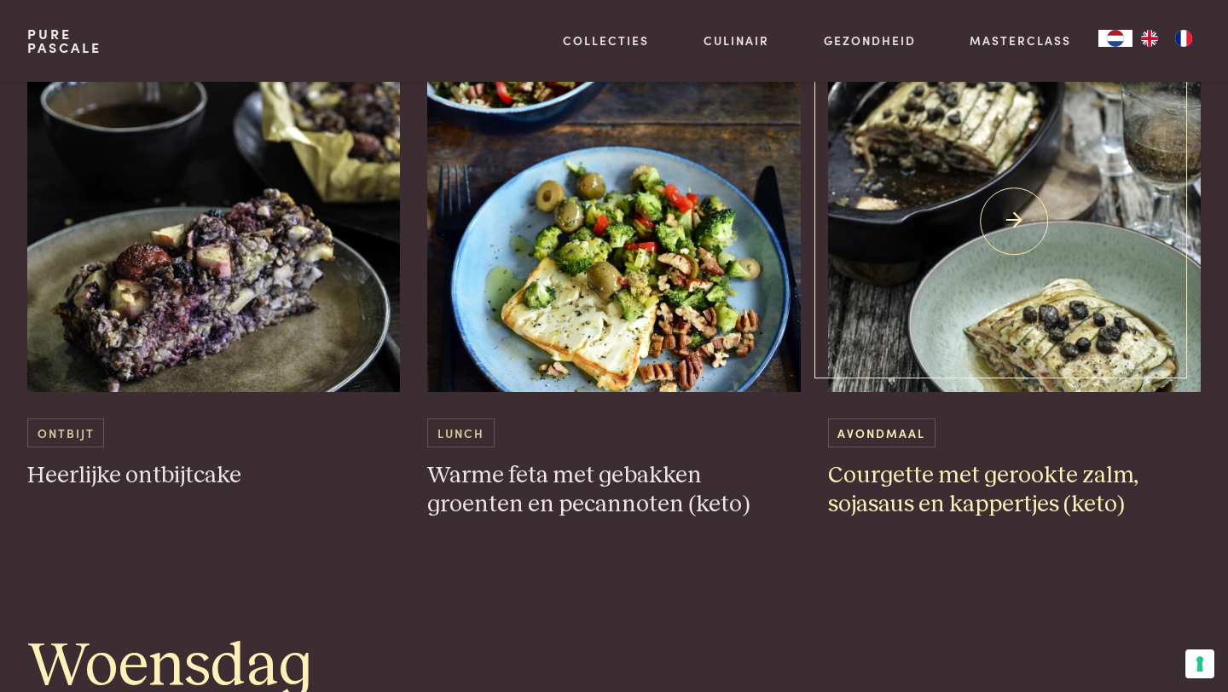
click at [1040, 355] on img at bounding box center [1014, 221] width 373 height 341
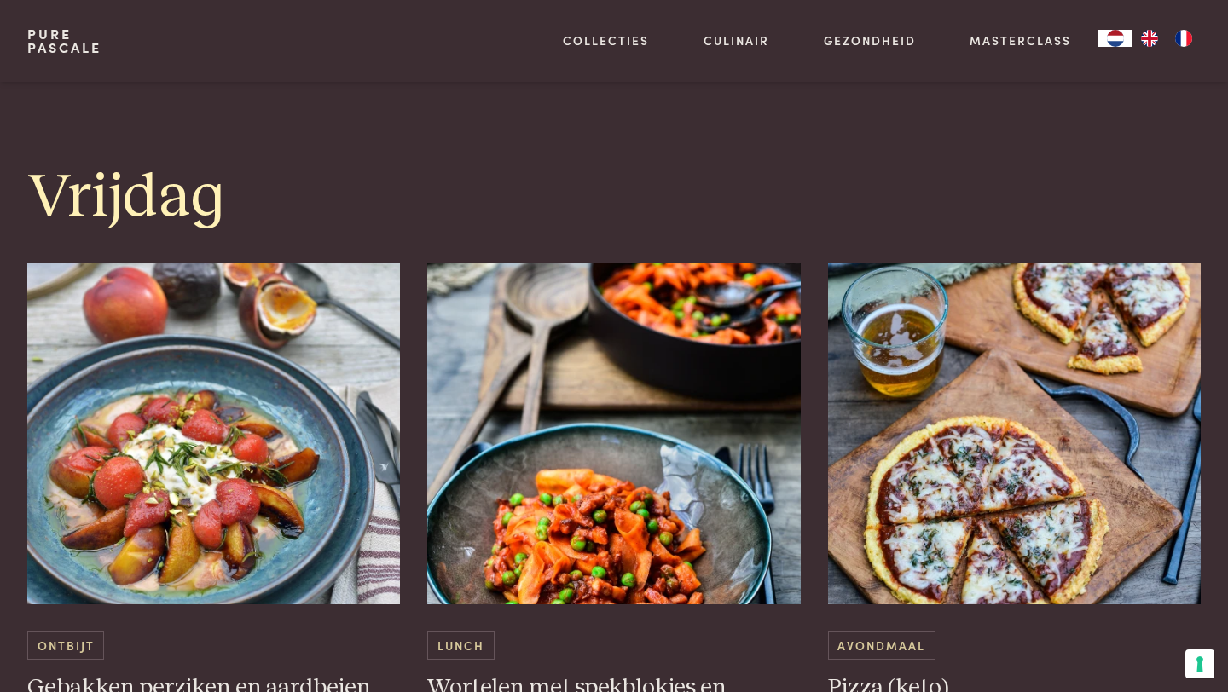
scroll to position [3663, 0]
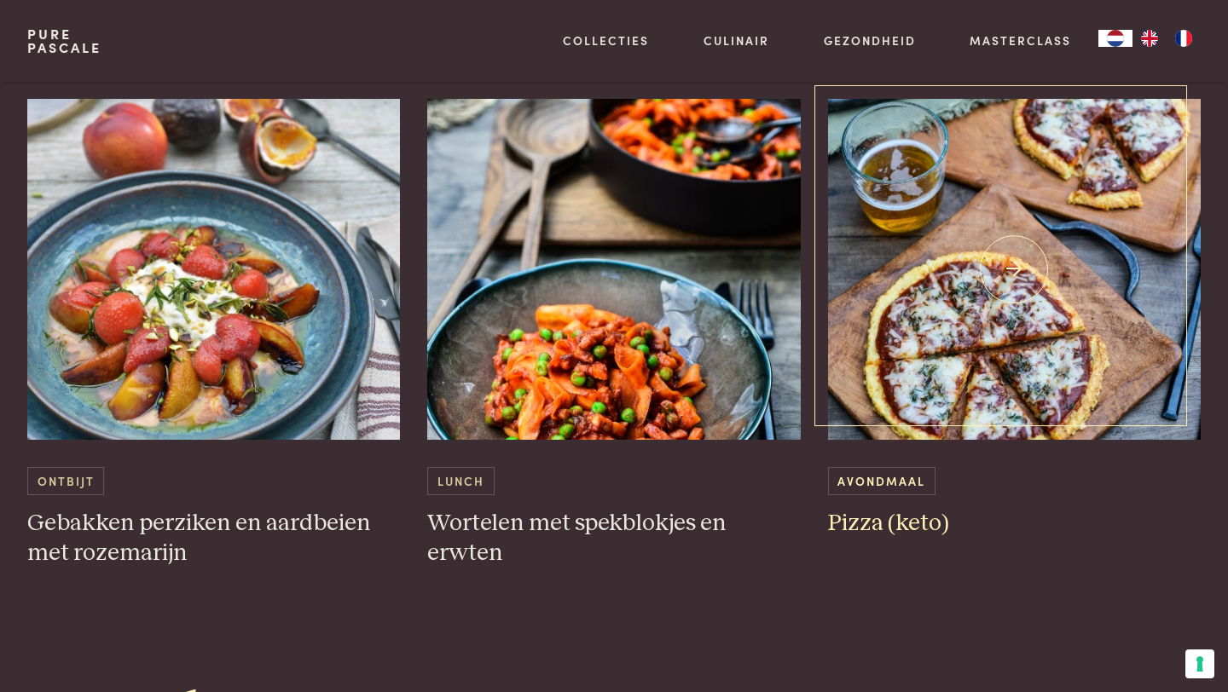
click at [1005, 375] on img at bounding box center [1014, 269] width 373 height 341
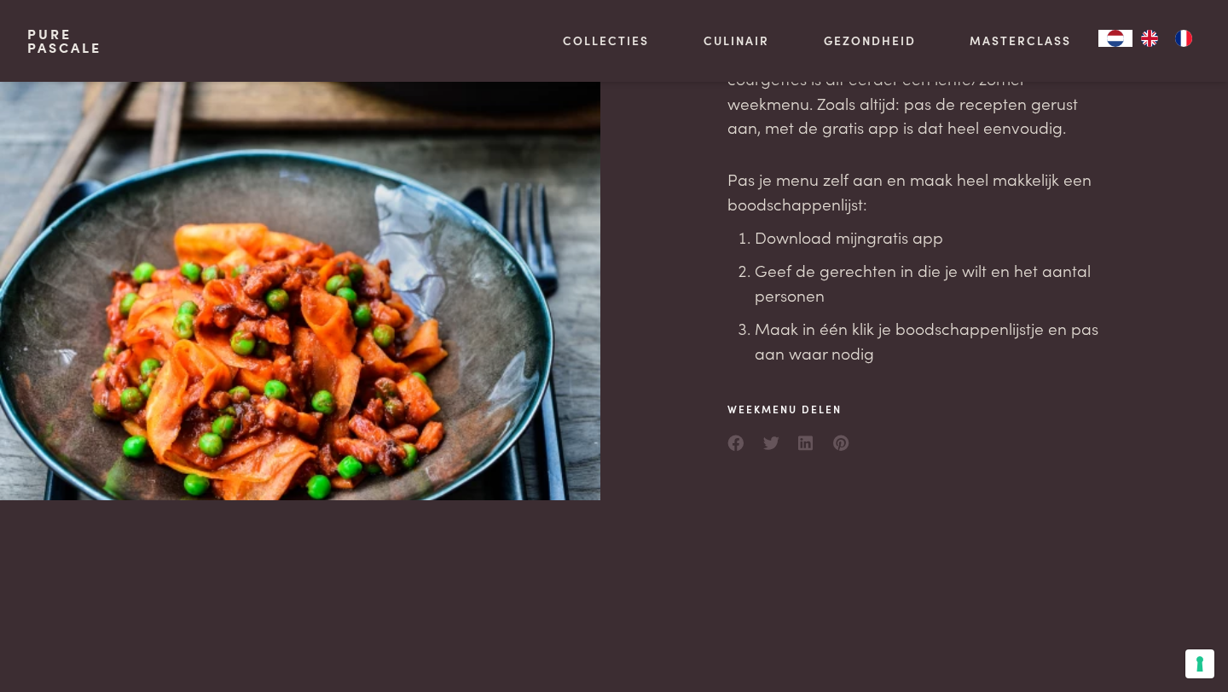
scroll to position [0, 0]
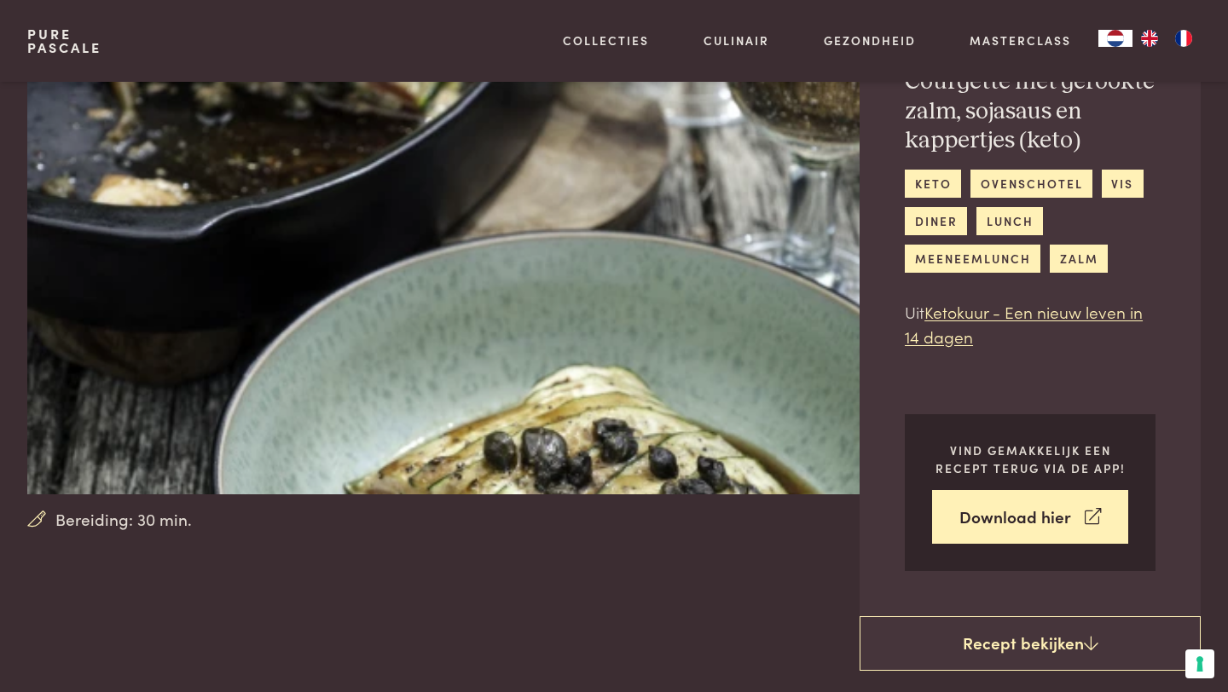
scroll to position [172, 0]
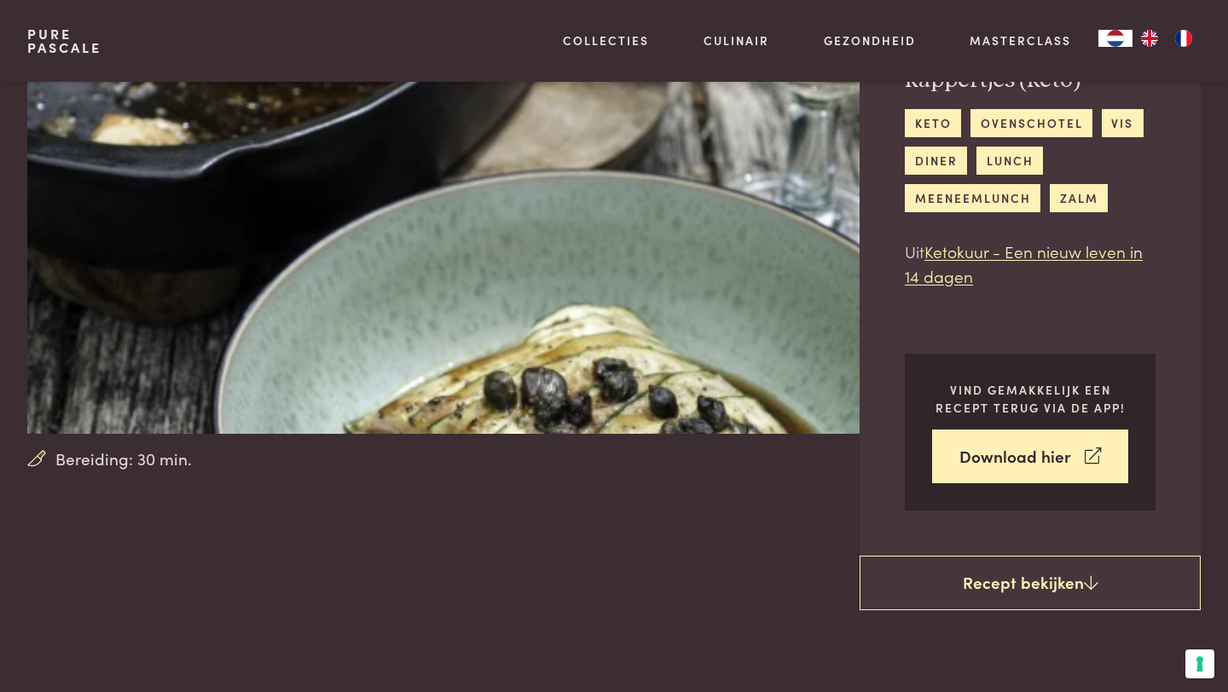
click at [646, 389] on img at bounding box center [463, 172] width 873 height 524
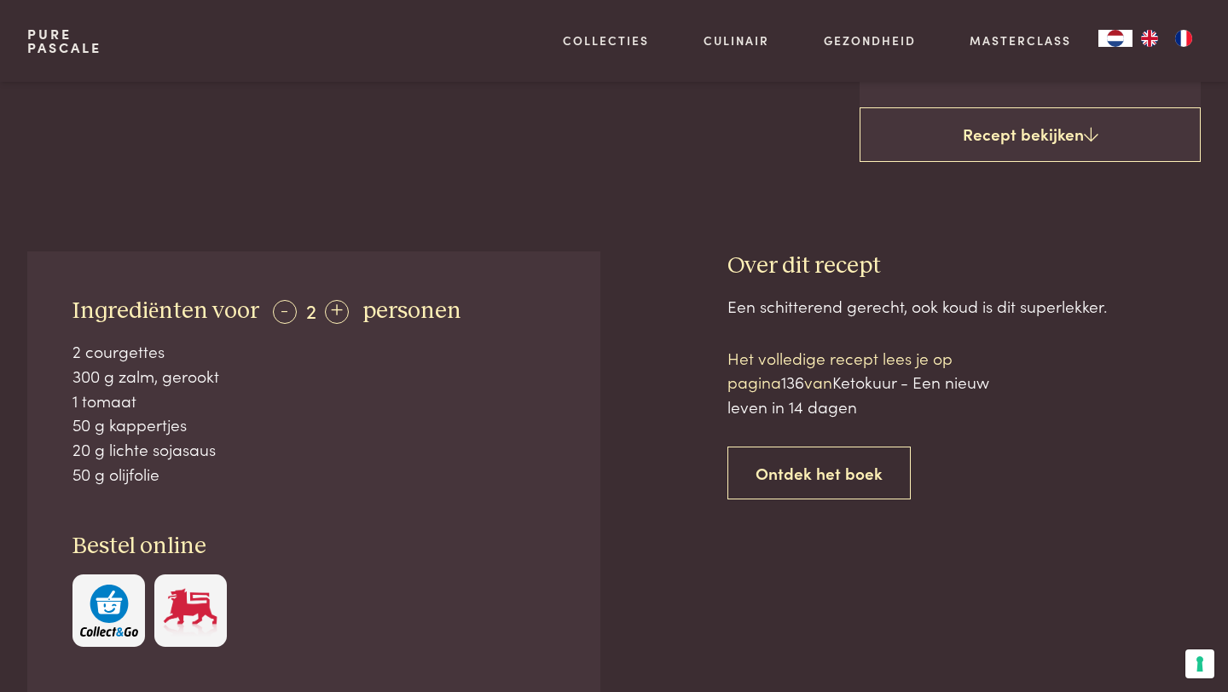
scroll to position [668, 0]
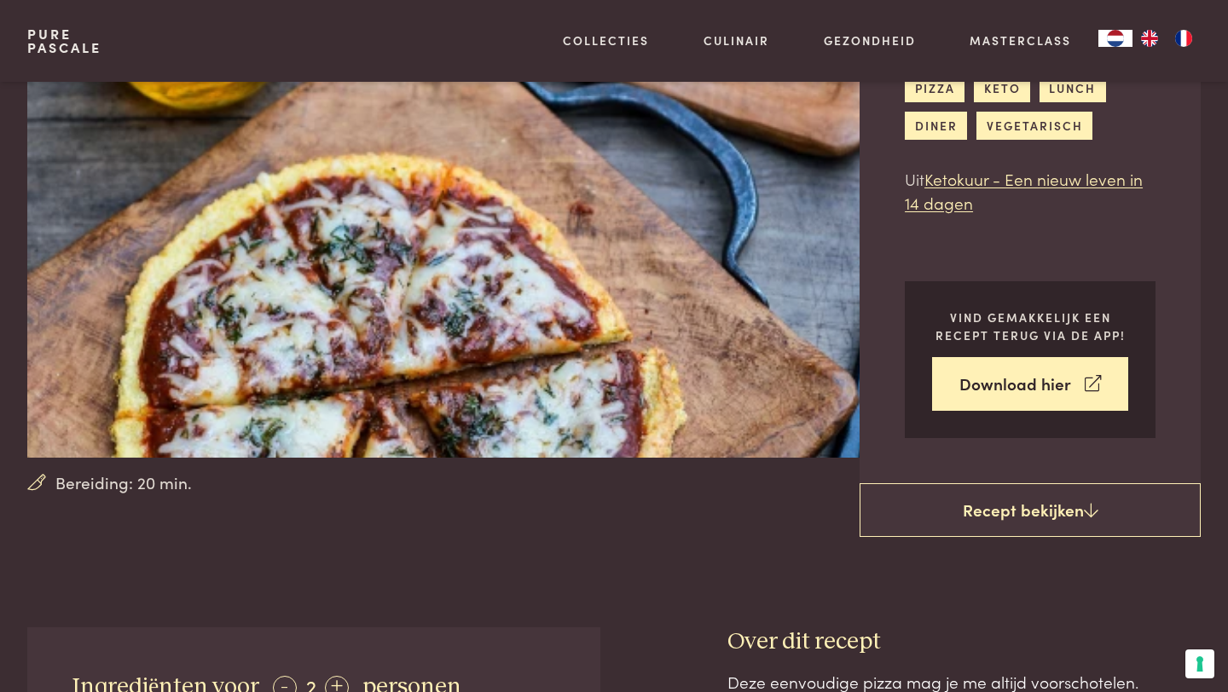
scroll to position [198, 0]
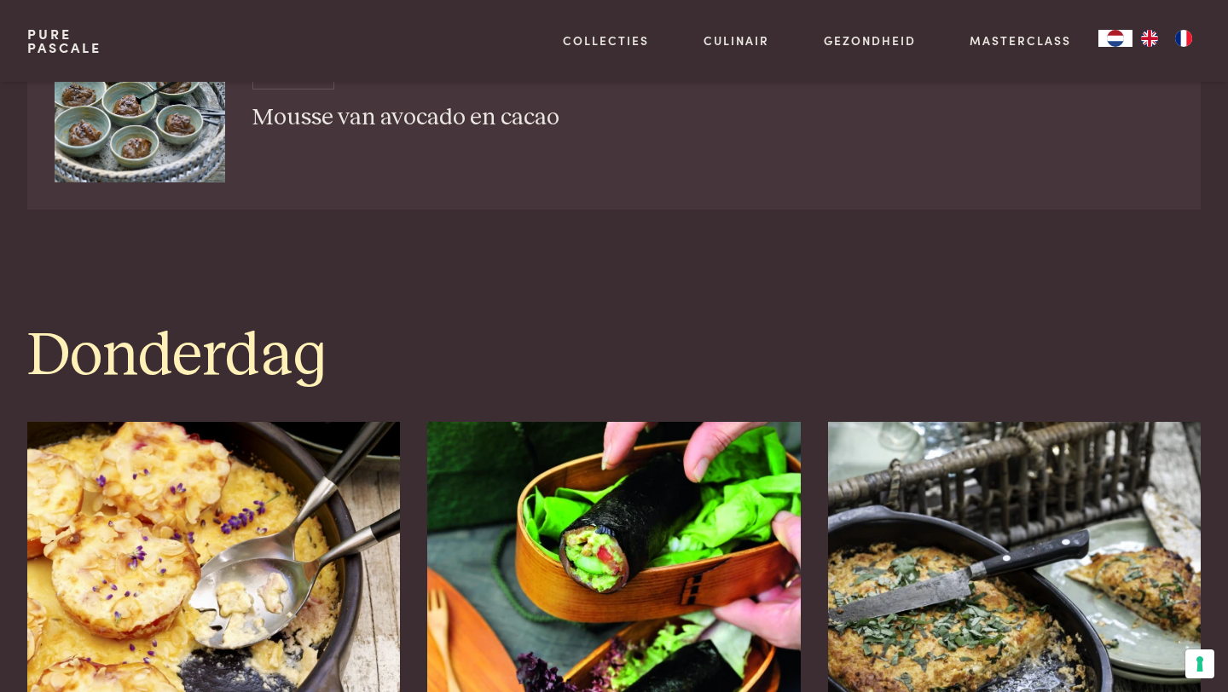
scroll to position [3631, 0]
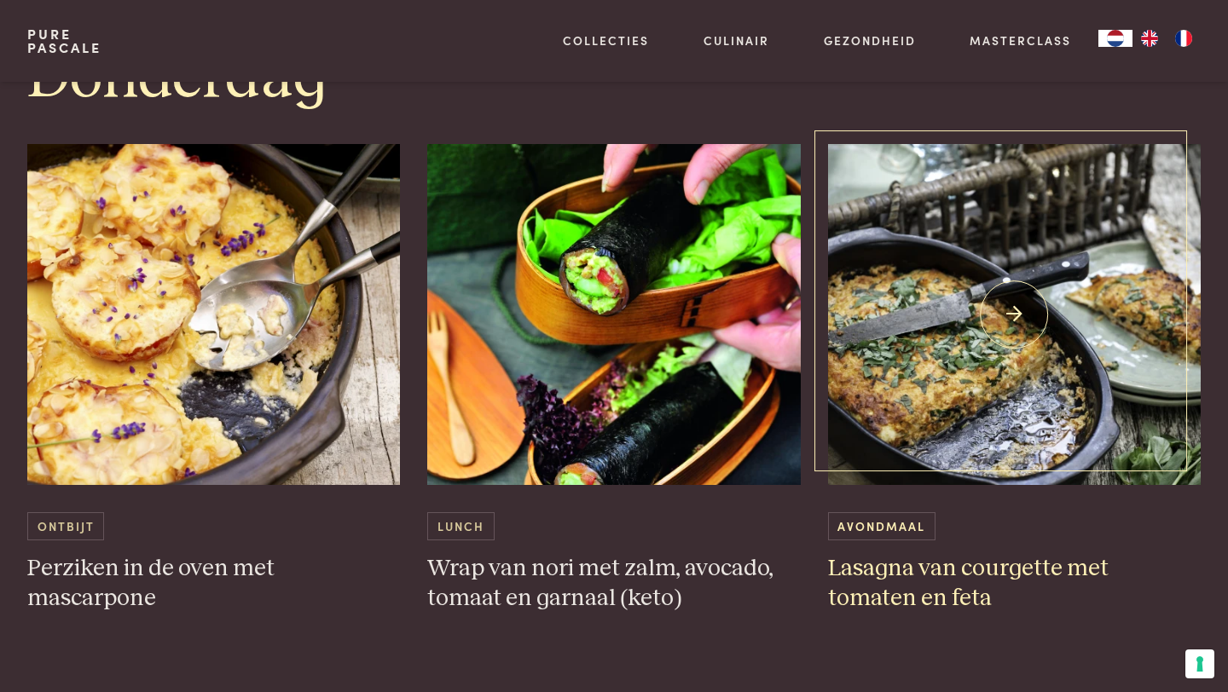
click at [1034, 406] on img at bounding box center [1014, 314] width 373 height 341
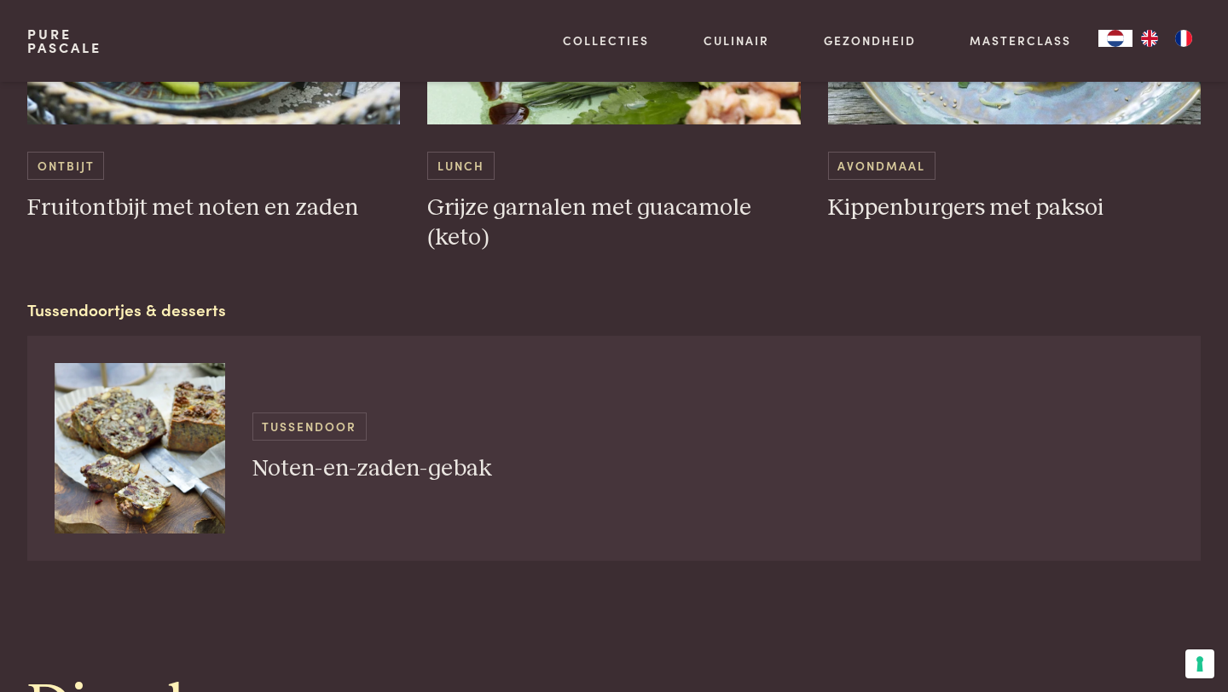
scroll to position [1297, 0]
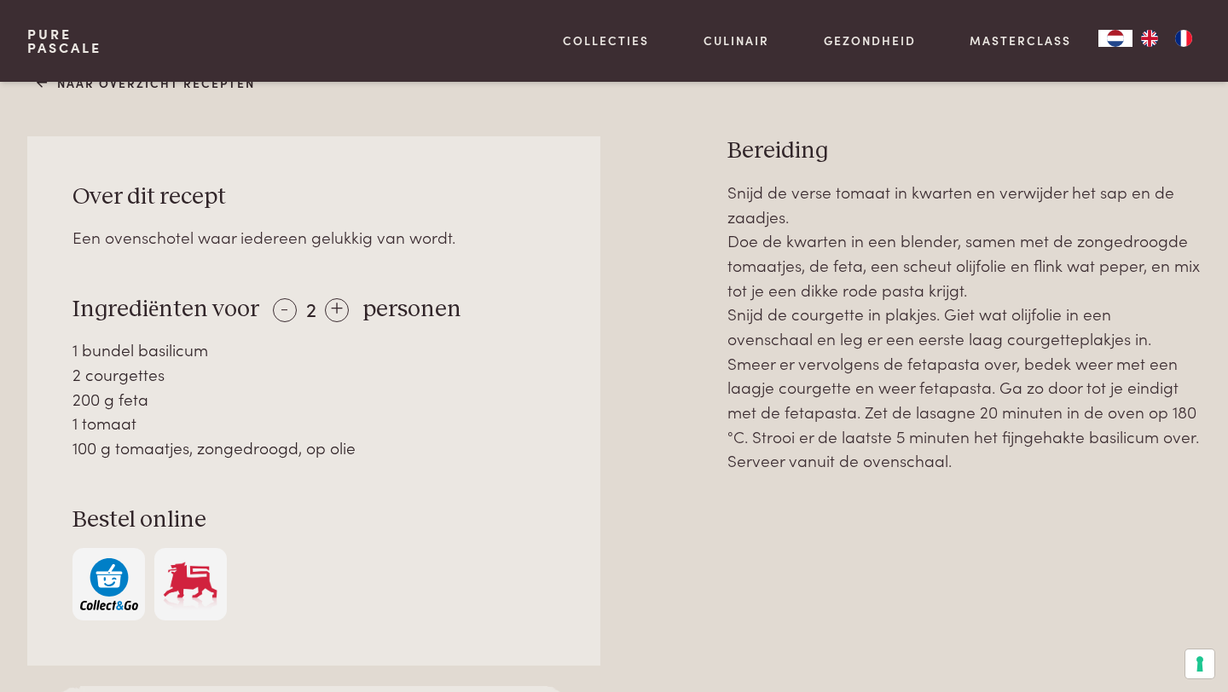
scroll to position [857, 0]
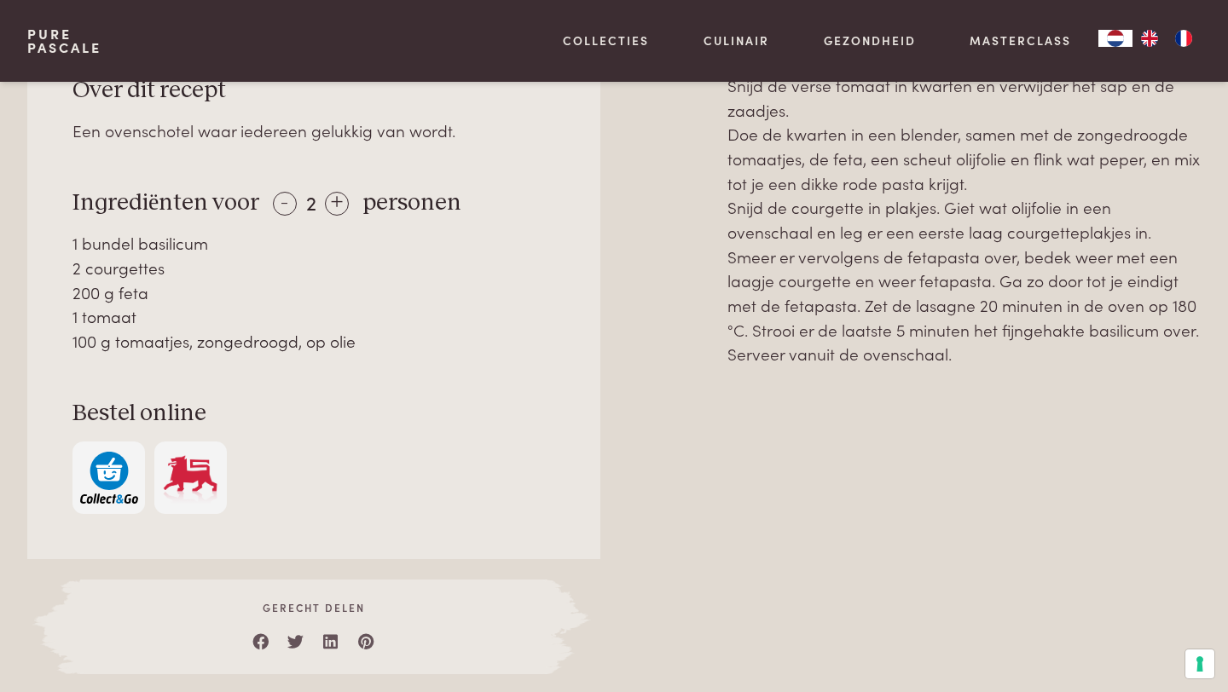
drag, startPoint x: 75, startPoint y: 244, endPoint x: 196, endPoint y: 322, distance: 144.3
click at [198, 322] on div "1 bundel basilicum 2 courgettes 200 g feta 1 tomaat 100 g tomaatjes, zongedroog…" at bounding box center [313, 292] width 483 height 122
drag, startPoint x: 361, startPoint y: 349, endPoint x: 61, endPoint y: 246, distance: 317.4
click at [61, 246] on div "Over dit recept Een ovenschotel waar iedereen gelukkig van wordt. Ingrediënten …" at bounding box center [313, 294] width 573 height 529
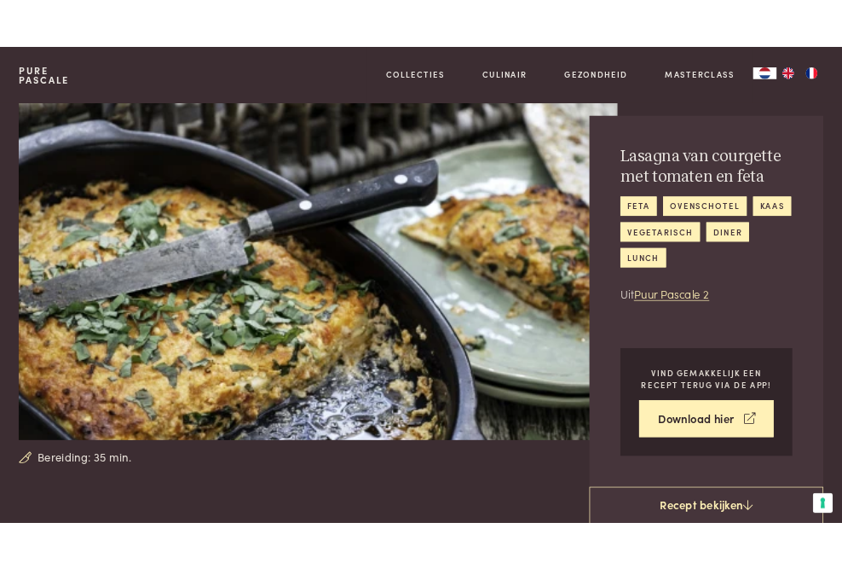
scroll to position [0, 0]
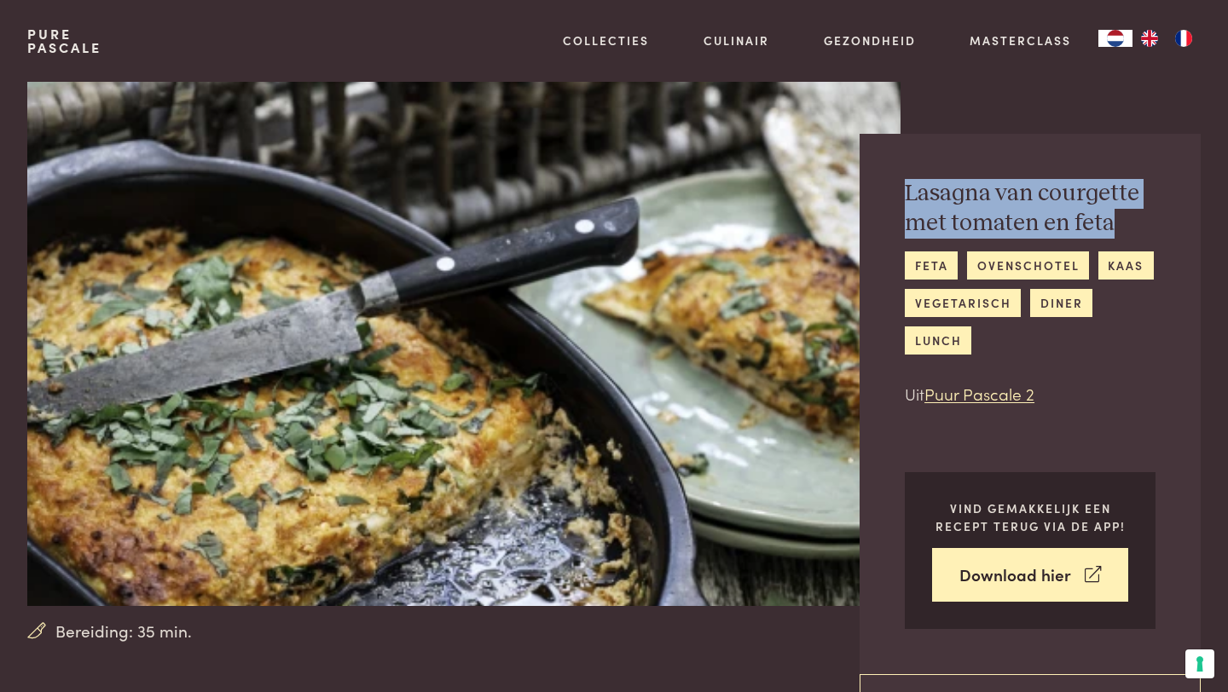
drag, startPoint x: 909, startPoint y: 197, endPoint x: 1113, endPoint y: 240, distance: 208.4
click at [1113, 240] on div "Lasagna van courgette met tomaten en feta feta ovenschotel kaas vegetarisch din…" at bounding box center [1030, 293] width 251 height 228
copy h2 "Lasagna van courgette met tomaten en feta"
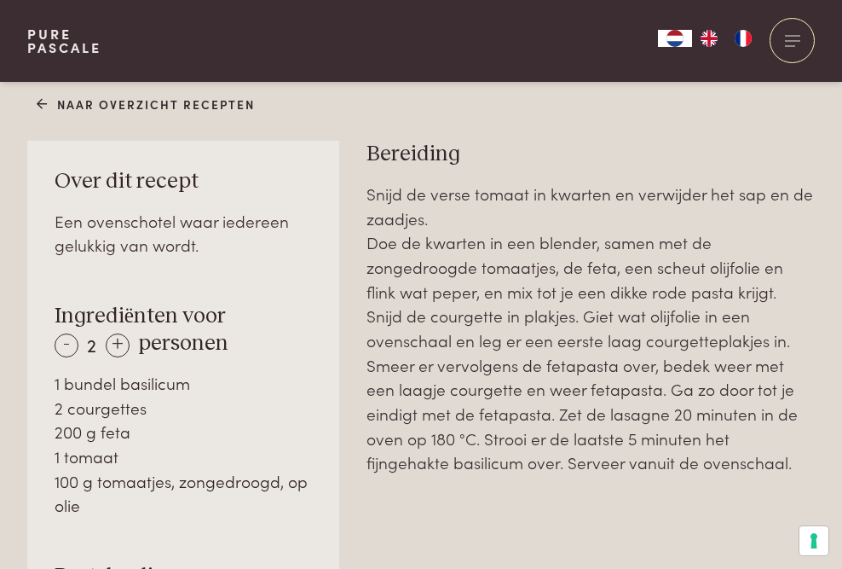
scroll to position [1052, 0]
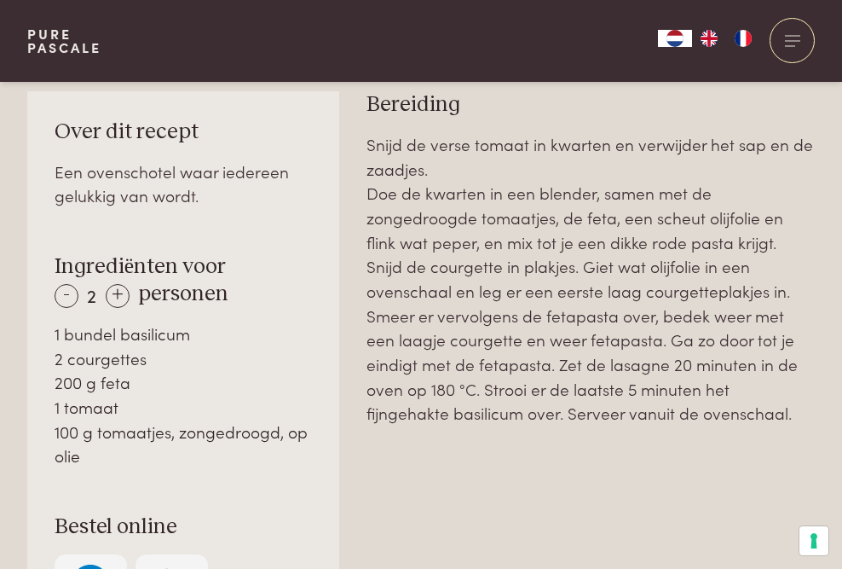
drag, startPoint x: 102, startPoint y: 459, endPoint x: 50, endPoint y: 337, distance: 132.6
click at [50, 337] on div "Over dit recept Een ovenschotel waar iedereen gelukkig van wordt. Ingrediënten …" at bounding box center [183, 372] width 313 height 563
copy div "1 bundel basilicum 2 courgettes 200 g feta 1 tomaat 100 g tomaatjes, zongedroog…"
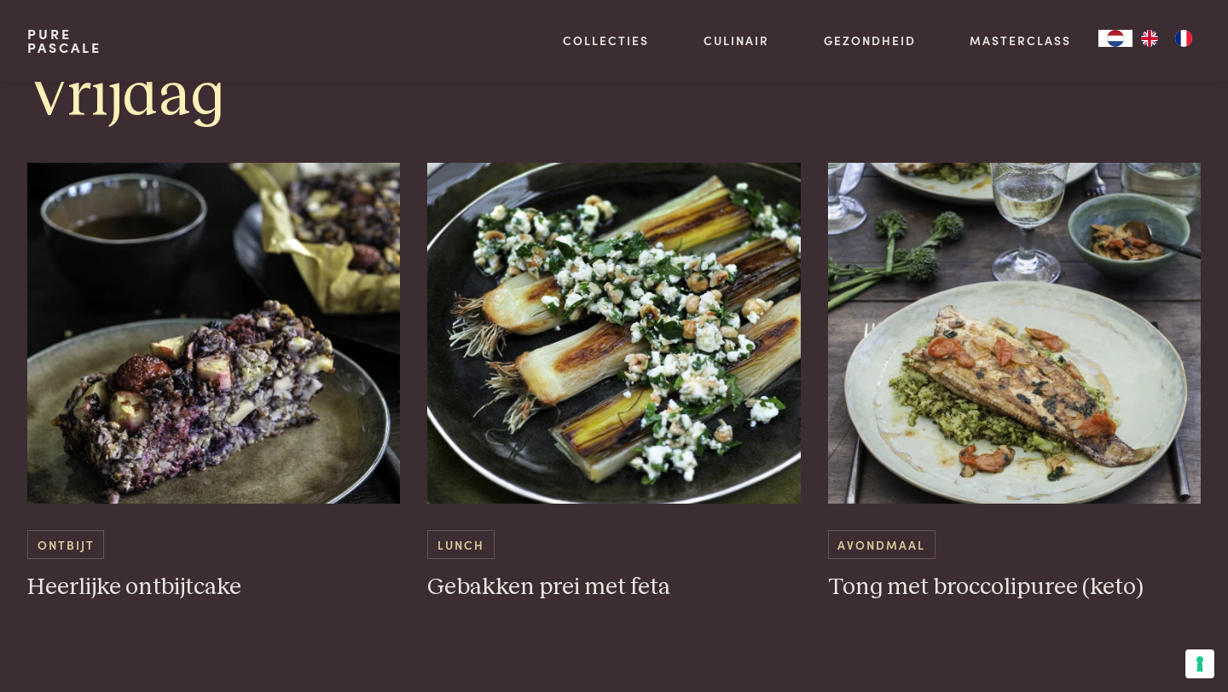
scroll to position [3747, 0]
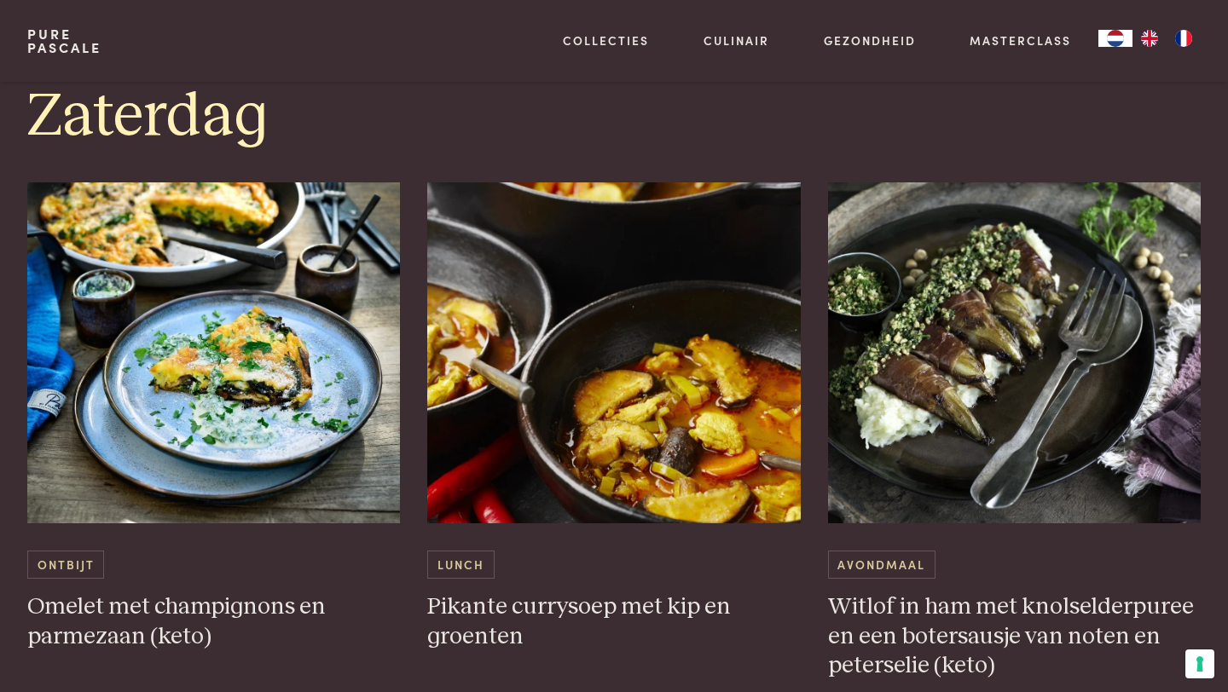
scroll to position [4337, 0]
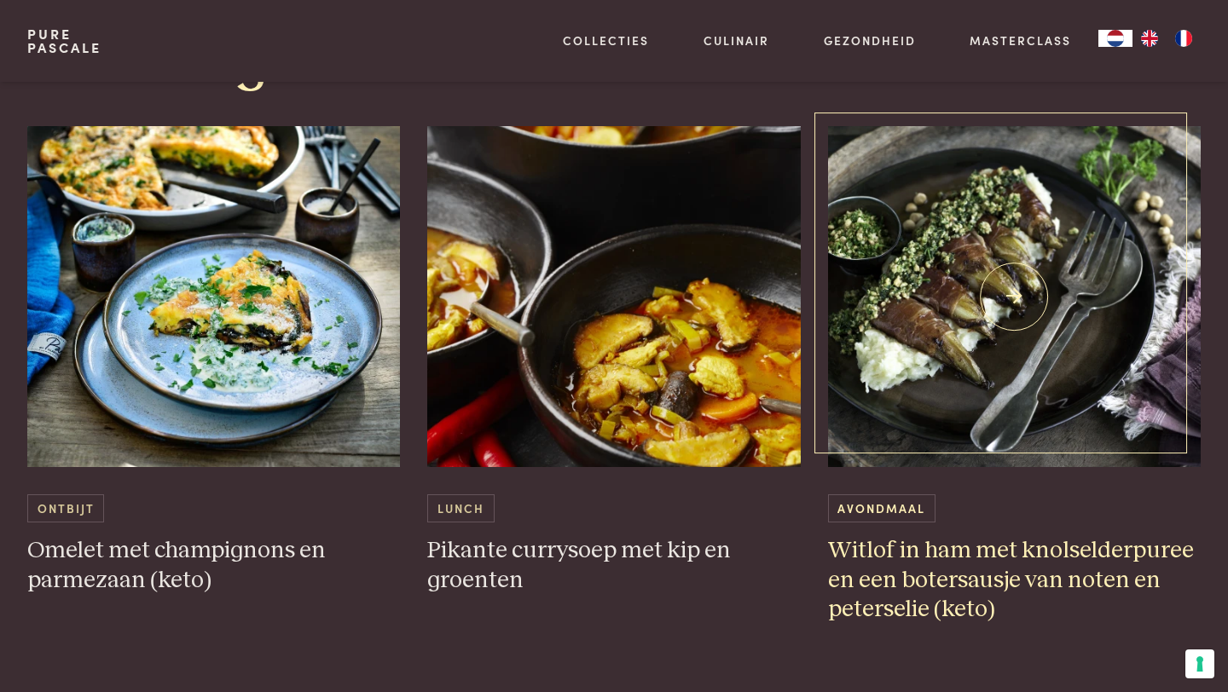
click at [1012, 377] on img at bounding box center [1014, 296] width 373 height 341
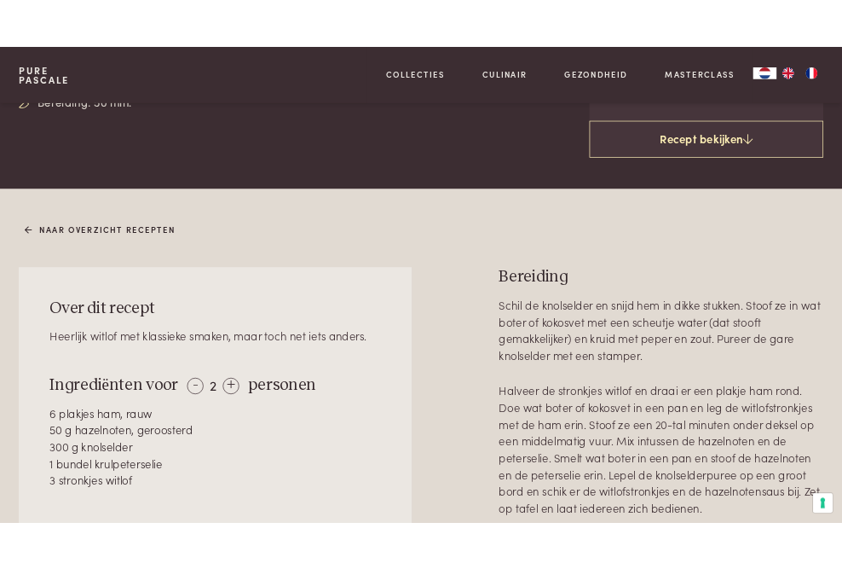
scroll to position [739, 0]
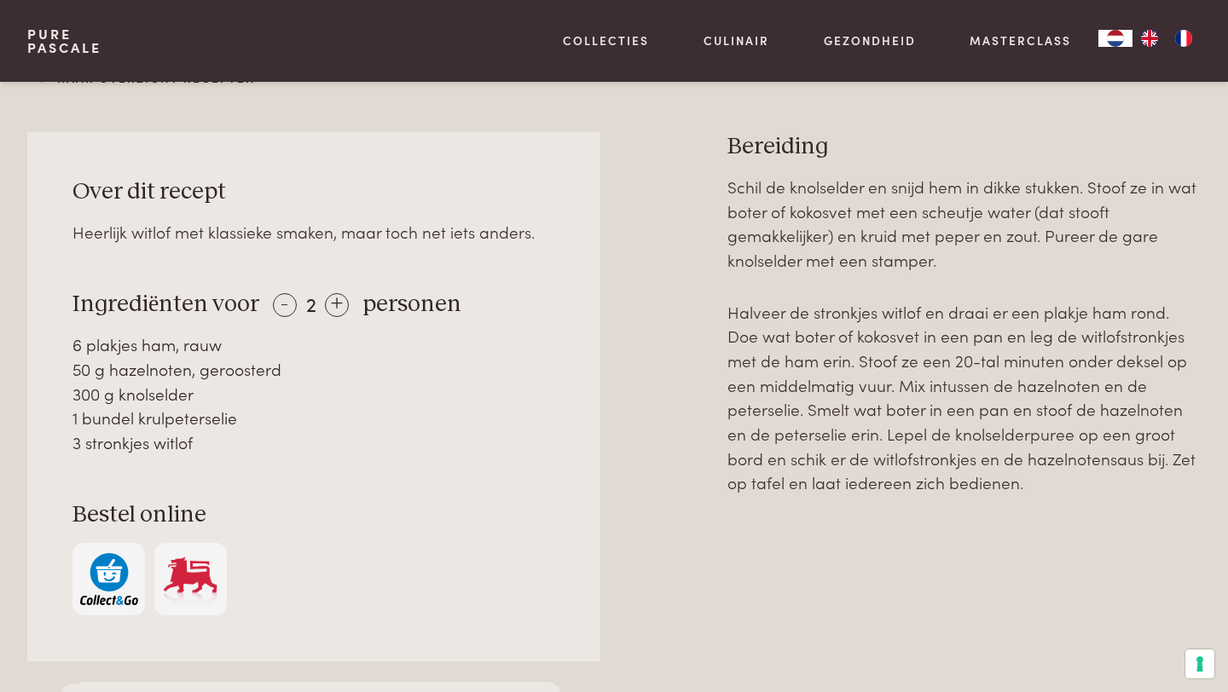
drag, startPoint x: 77, startPoint y: 345, endPoint x: 196, endPoint y: 439, distance: 151.8
click at [196, 439] on div "6 plakjes ham, rauw 50 g hazelnoten, geroosterd 300 g knolselder 1 bundel krulp…" at bounding box center [313, 394] width 483 height 122
click at [203, 444] on div "3 stronkjes witlof" at bounding box center [313, 443] width 483 height 25
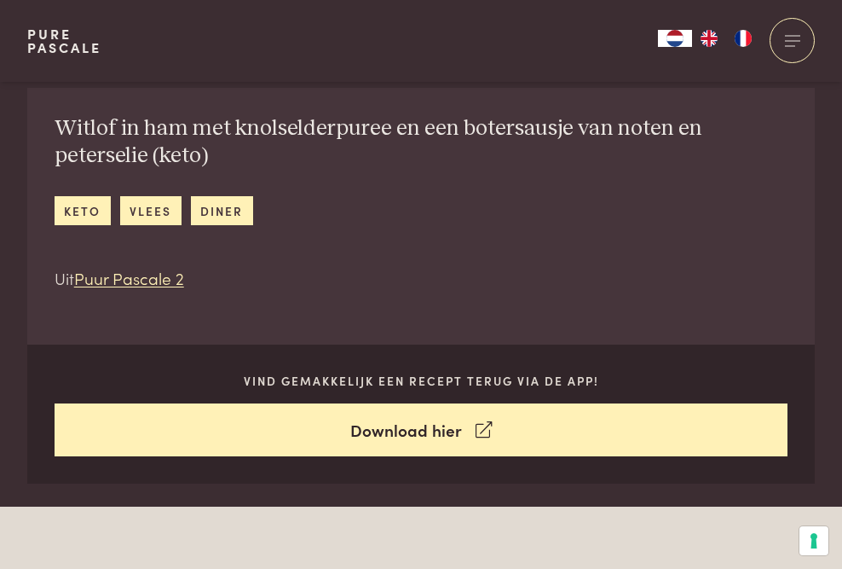
scroll to position [1044, 0]
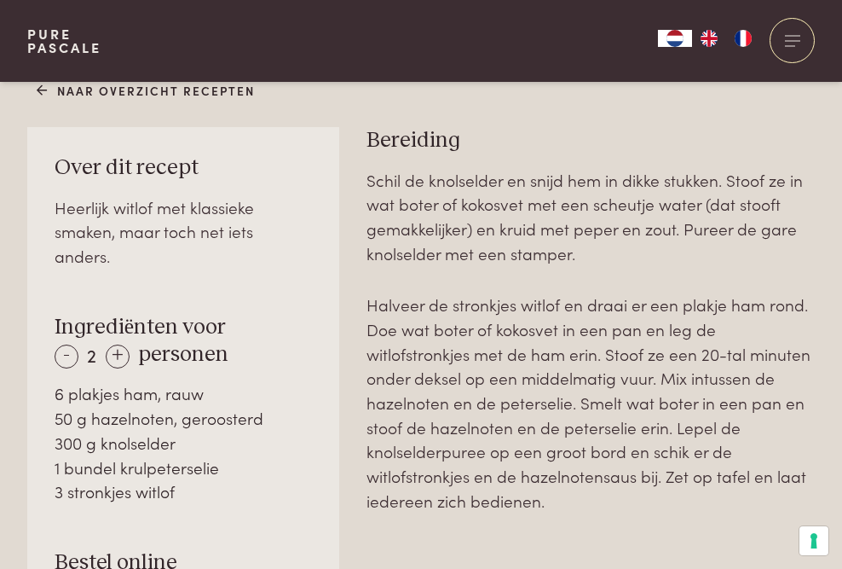
drag, startPoint x: 211, startPoint y: 466, endPoint x: 43, endPoint y: 371, distance: 192.8
click at [43, 371] on div "Over dit recept Heerlijk witlof met klassieke smaken, maar toch net iets anders…" at bounding box center [183, 408] width 313 height 563
copy div "6 plakjes ham, rauw 50 g hazelnoten, geroosterd 300 g knolselder 1 bundel krulp…"
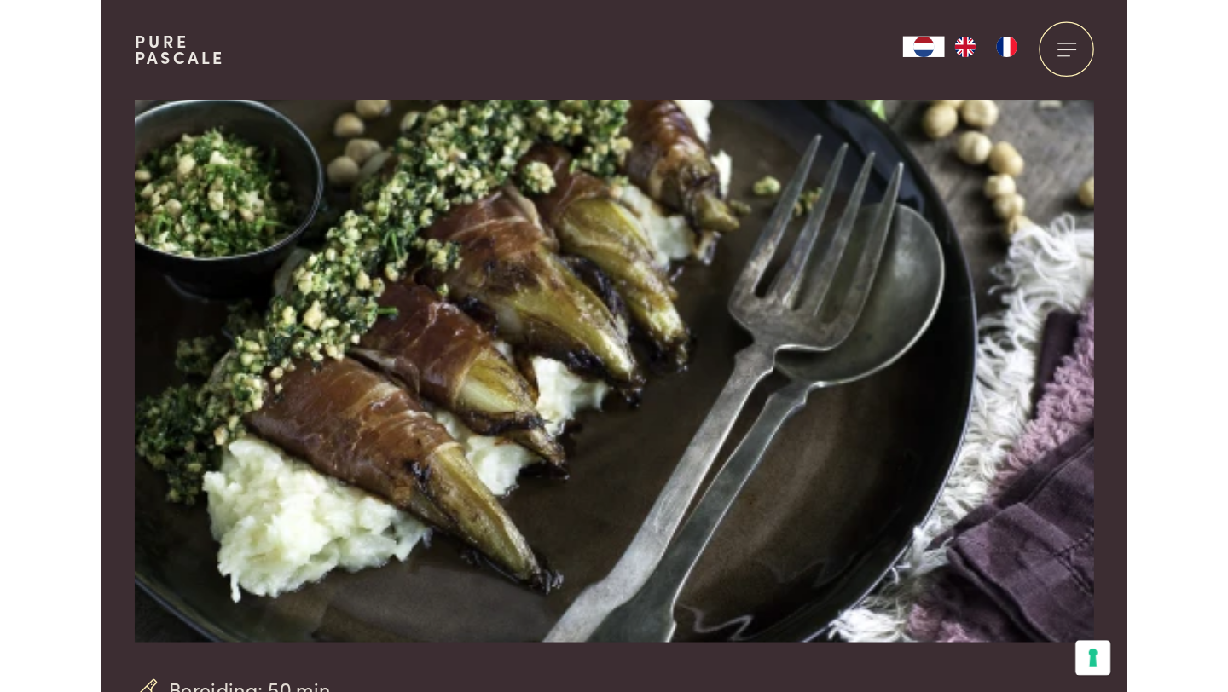
scroll to position [0, 0]
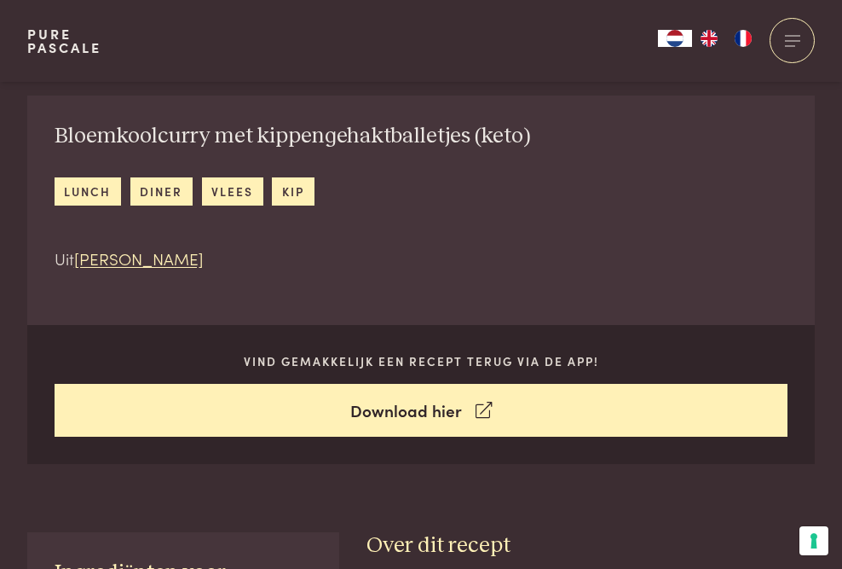
scroll to position [528, 0]
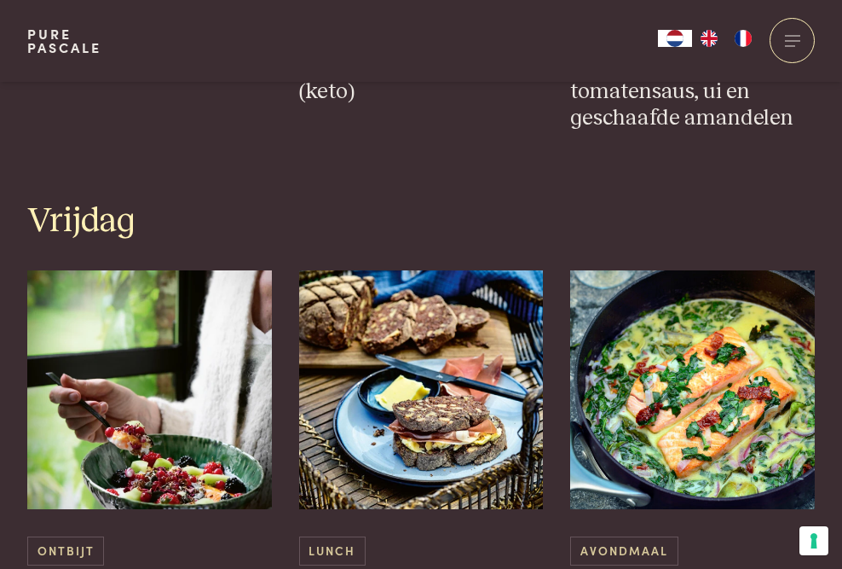
scroll to position [2757, 0]
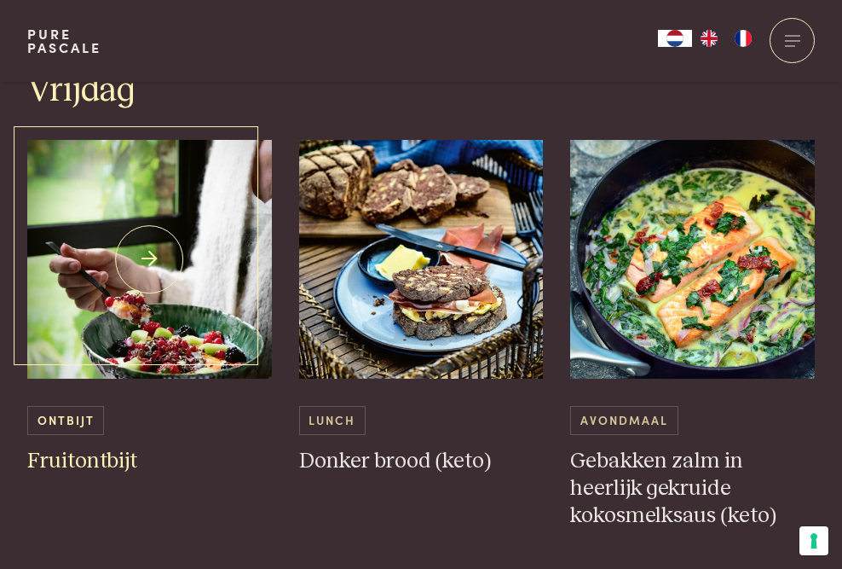
click at [182, 333] on img at bounding box center [149, 259] width 245 height 239
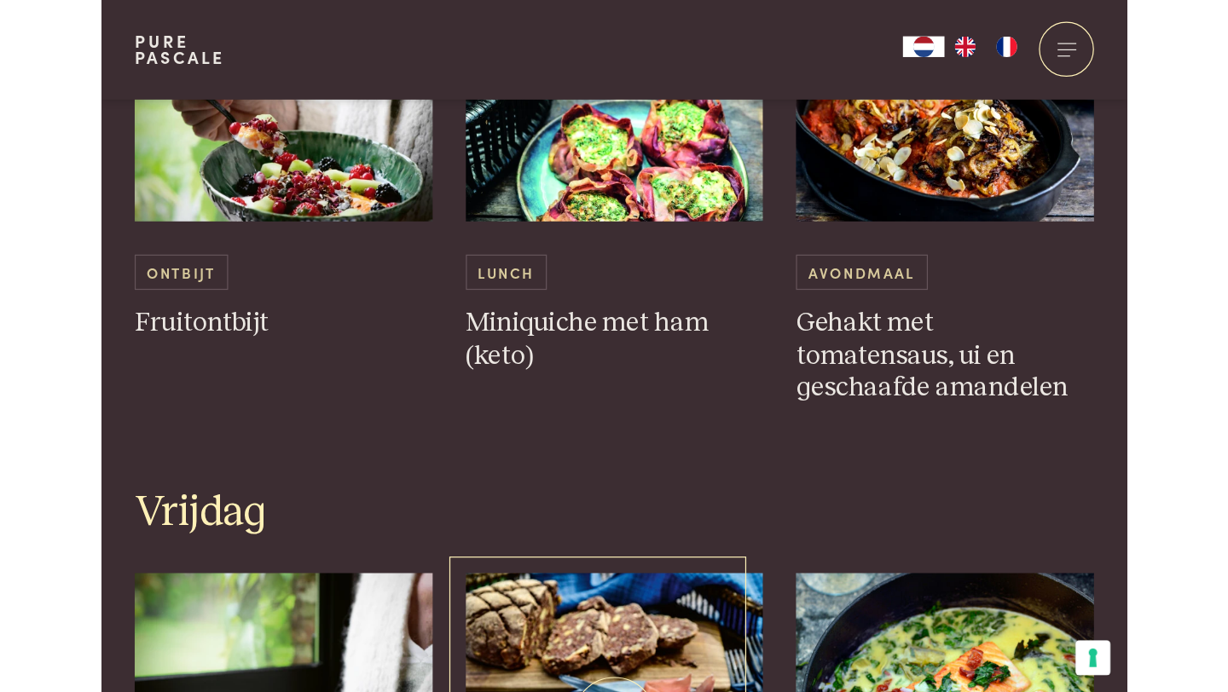
scroll to position [2202, 0]
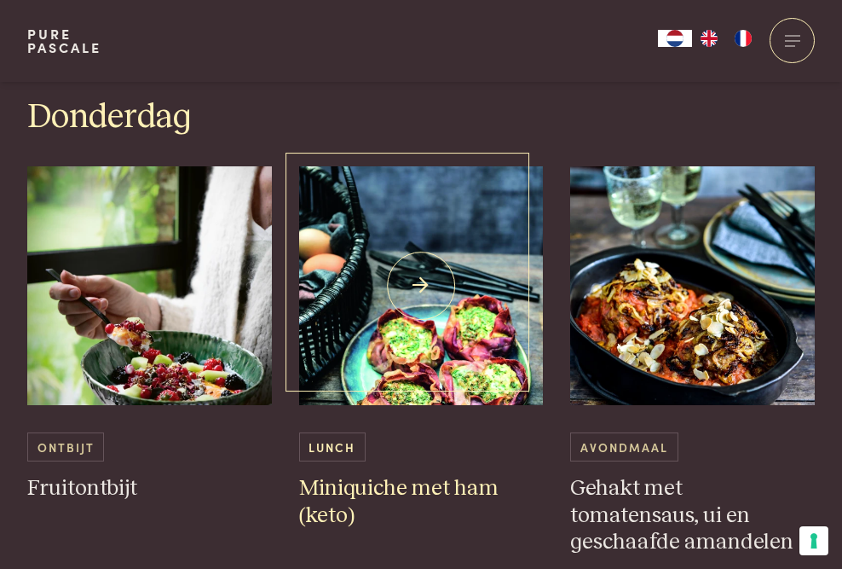
click at [489, 333] on img at bounding box center [421, 285] width 245 height 239
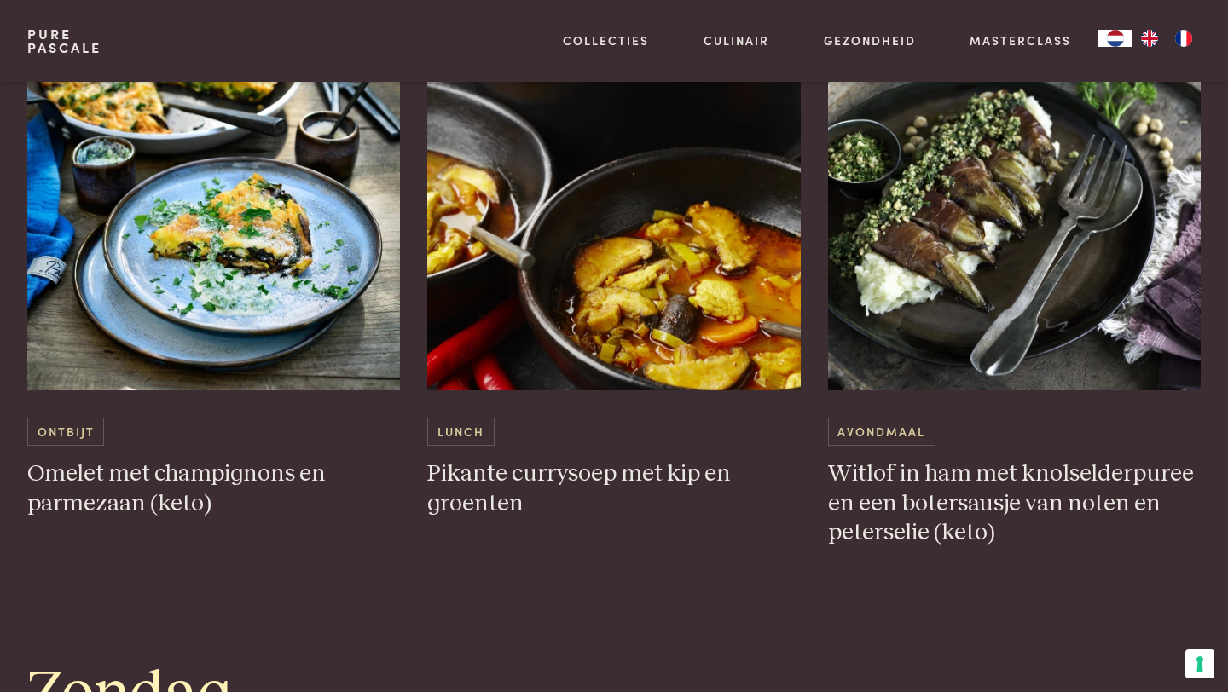
scroll to position [4413, 0]
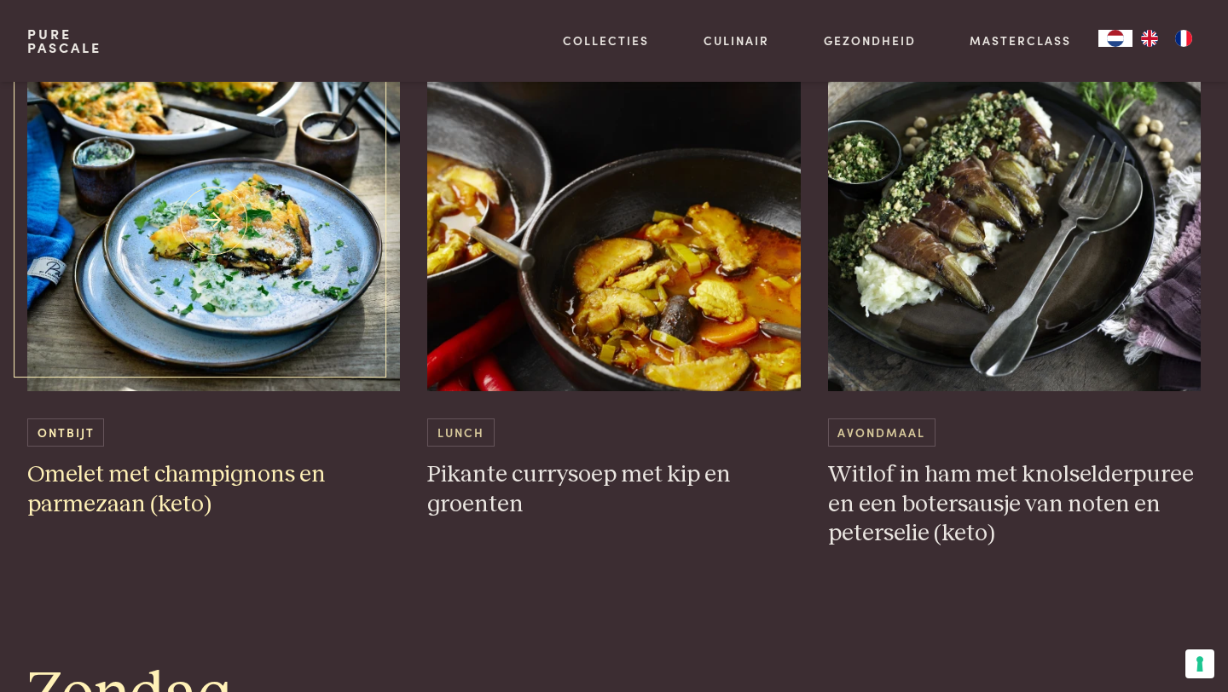
click at [376, 316] on img at bounding box center [213, 220] width 373 height 341
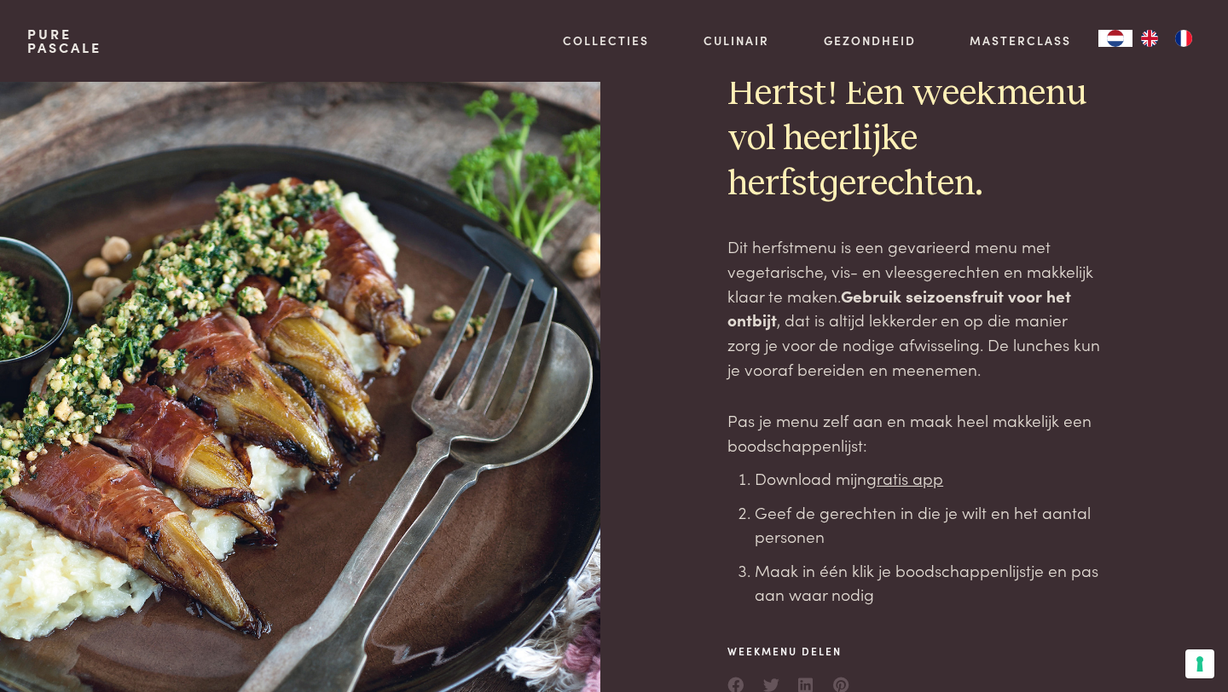
scroll to position [0, 0]
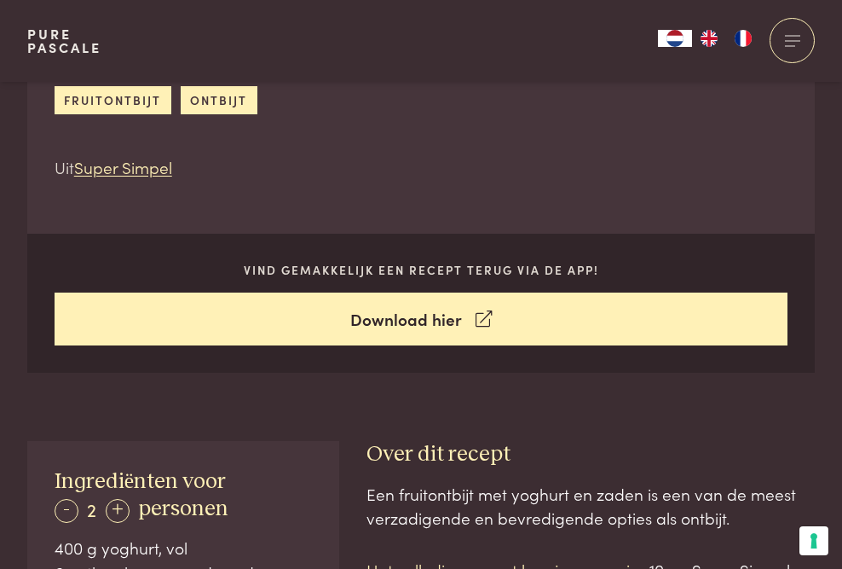
scroll to position [874, 0]
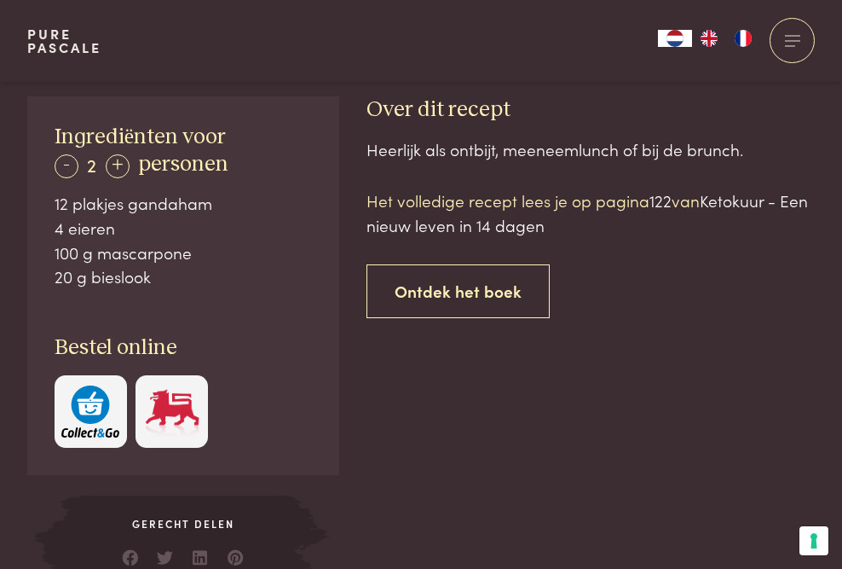
scroll to position [993, 0]
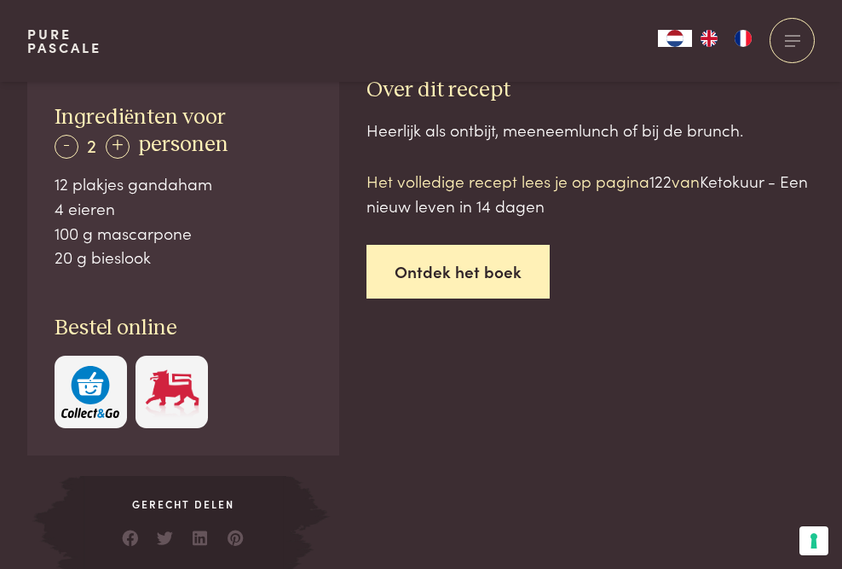
click at [457, 273] on link "Ontdek het boek" at bounding box center [458, 272] width 183 height 54
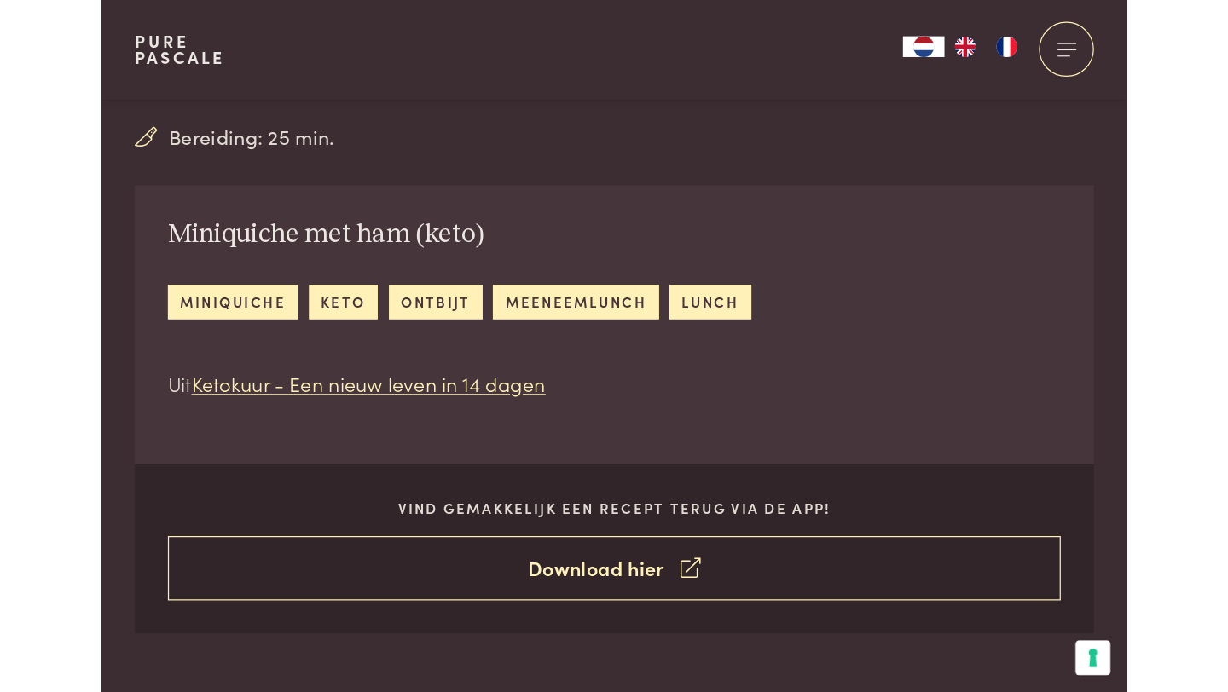
scroll to position [521, 0]
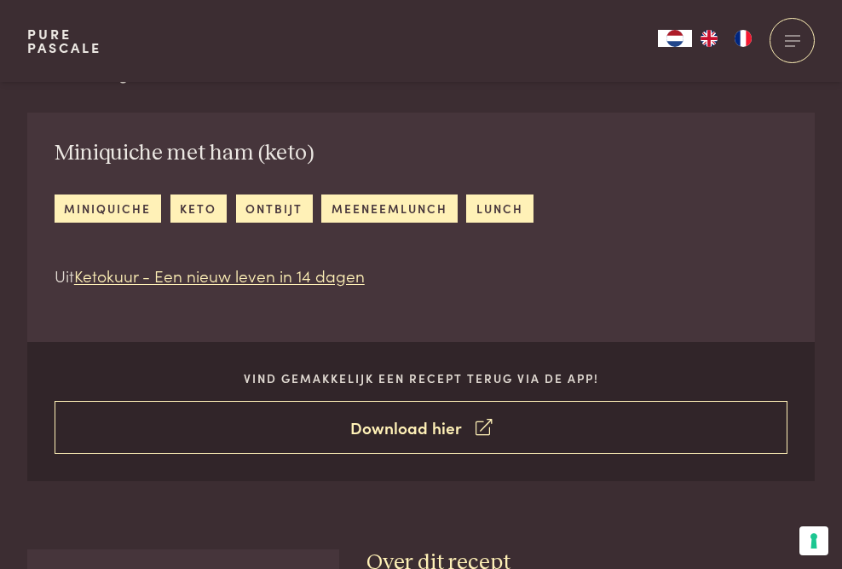
click at [350, 411] on link "Download hier" at bounding box center [422, 428] width 734 height 54
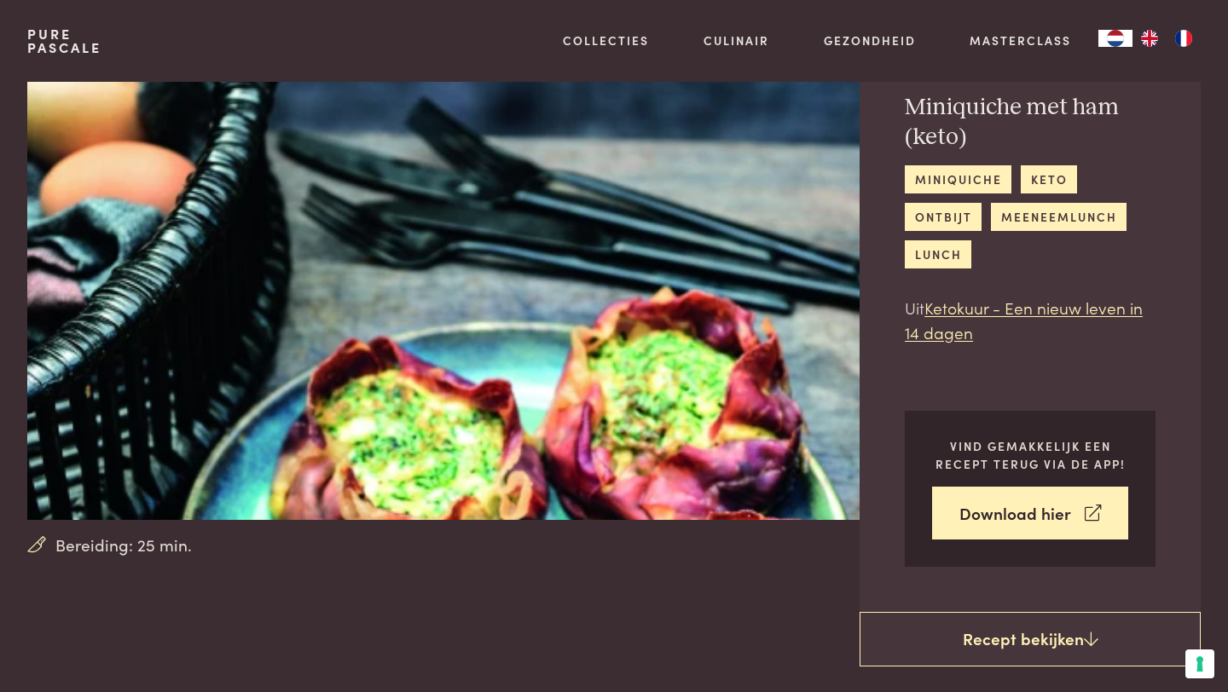
scroll to position [0, 0]
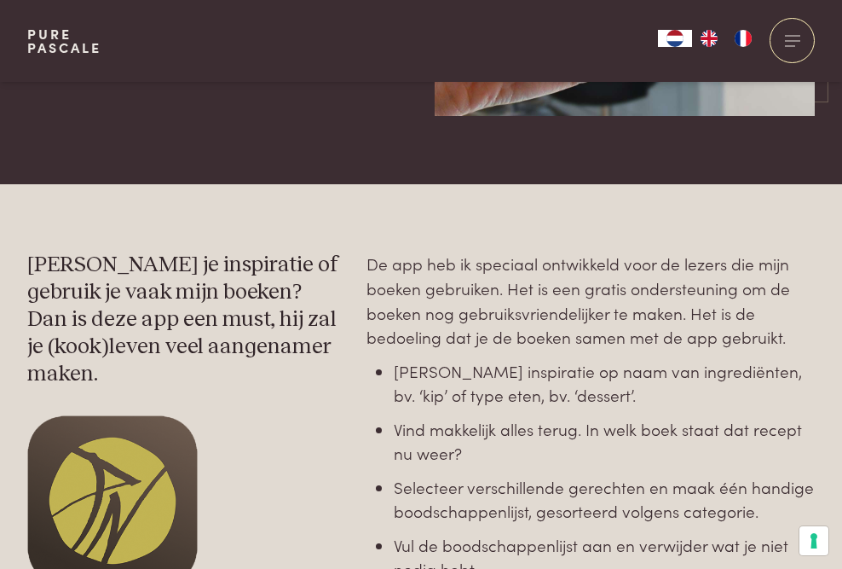
scroll to position [367, 0]
